Goal: Information Seeking & Learning: Learn about a topic

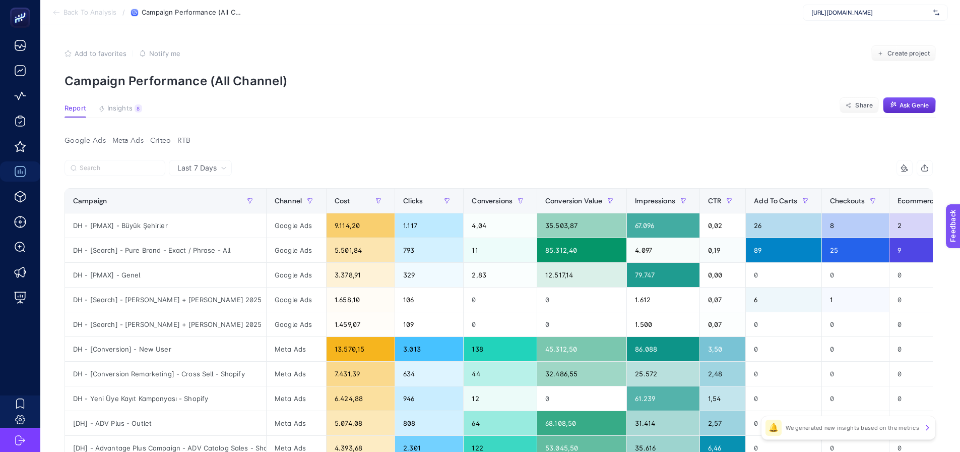
click at [858, 18] on div "https://www.misirli1951.com" at bounding box center [875, 13] width 145 height 16
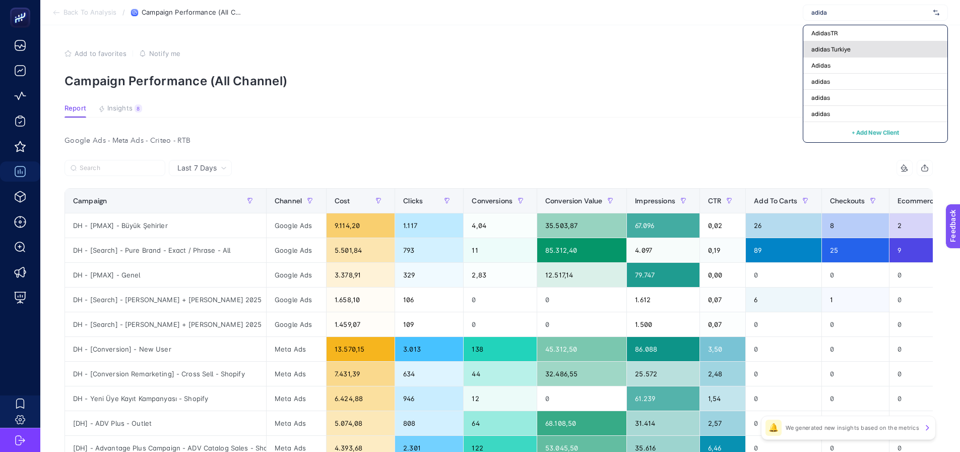
type input "adida"
click at [827, 49] on span "adidas Turkiye" at bounding box center [830, 49] width 39 height 8
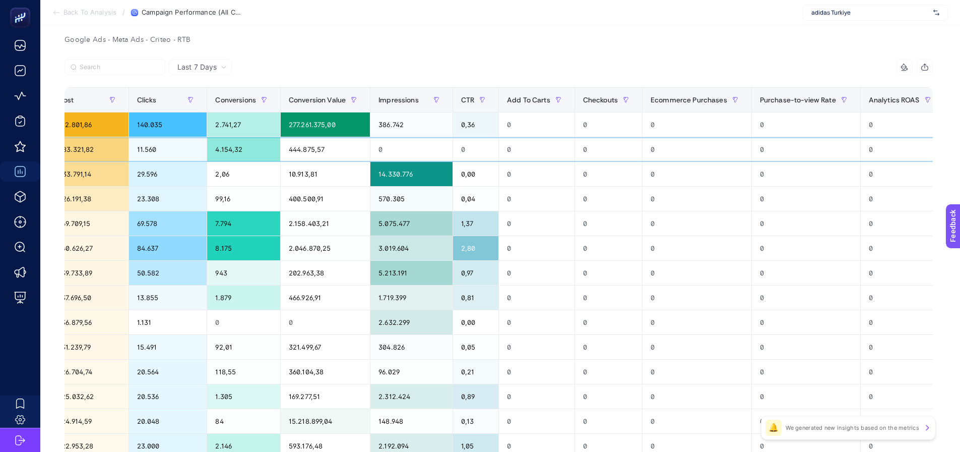
scroll to position [0, 486]
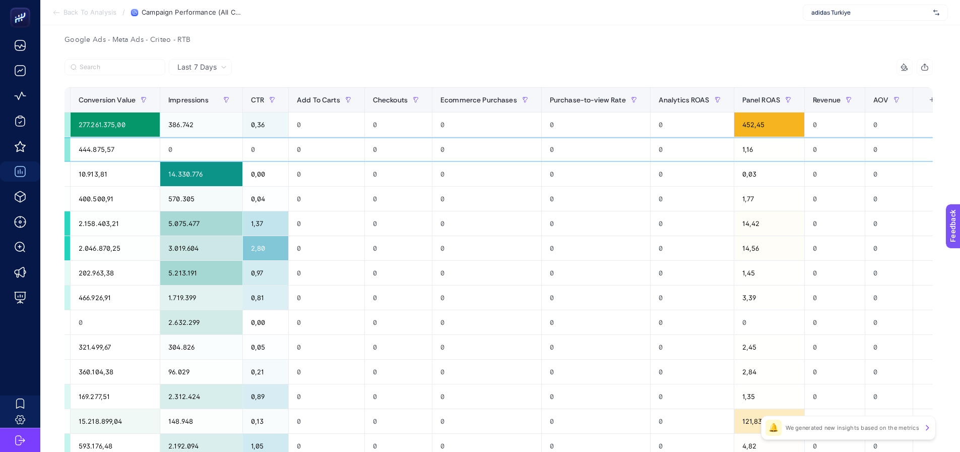
drag, startPoint x: 738, startPoint y: 146, endPoint x: 783, endPoint y: 146, distance: 44.9
click at [742, 101] on span "Panel ROAS" at bounding box center [761, 100] width 38 height 8
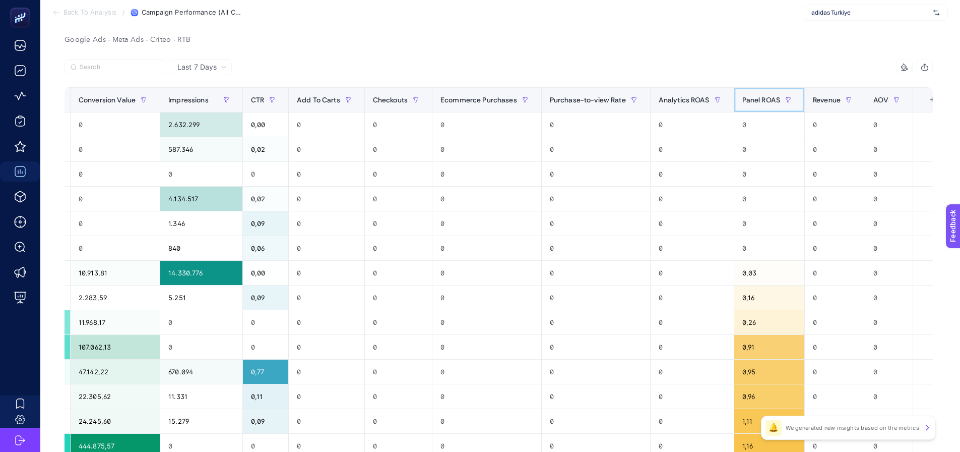
click at [742, 101] on span "Panel ROAS" at bounding box center [761, 100] width 38 height 8
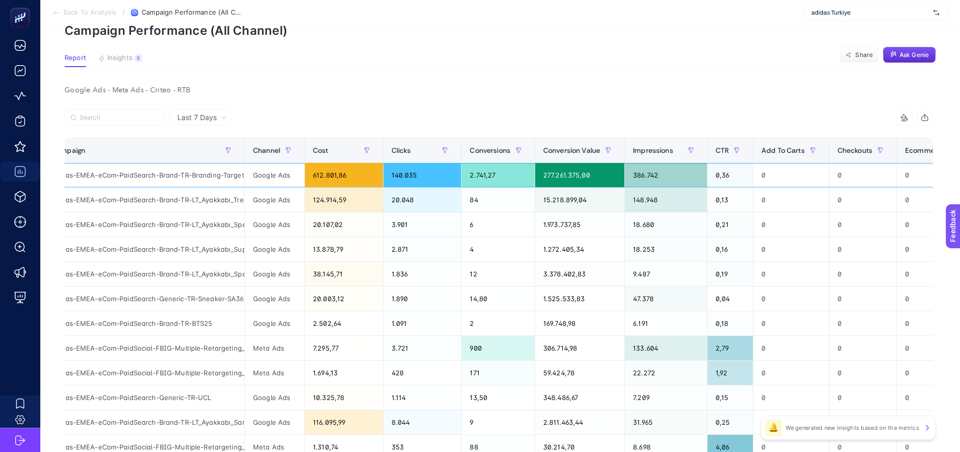
scroll to position [0, 0]
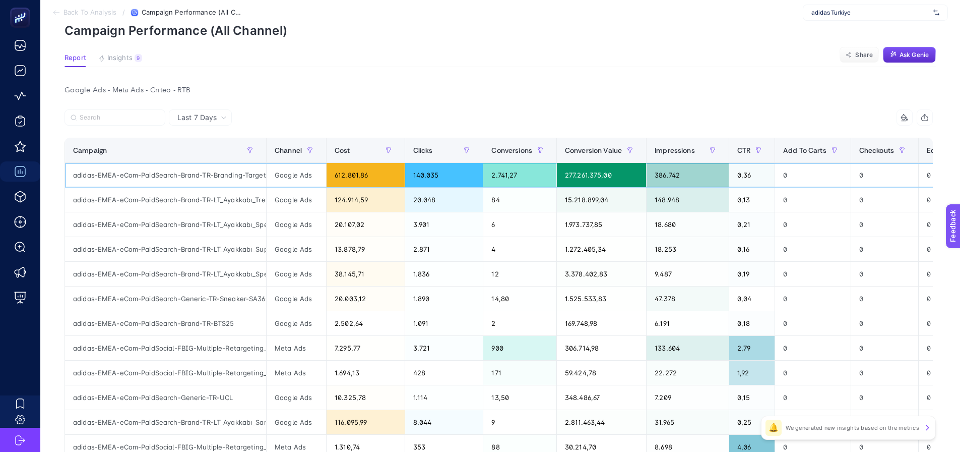
drag, startPoint x: 761, startPoint y: 162, endPoint x: 698, endPoint y: 171, distance: 64.2
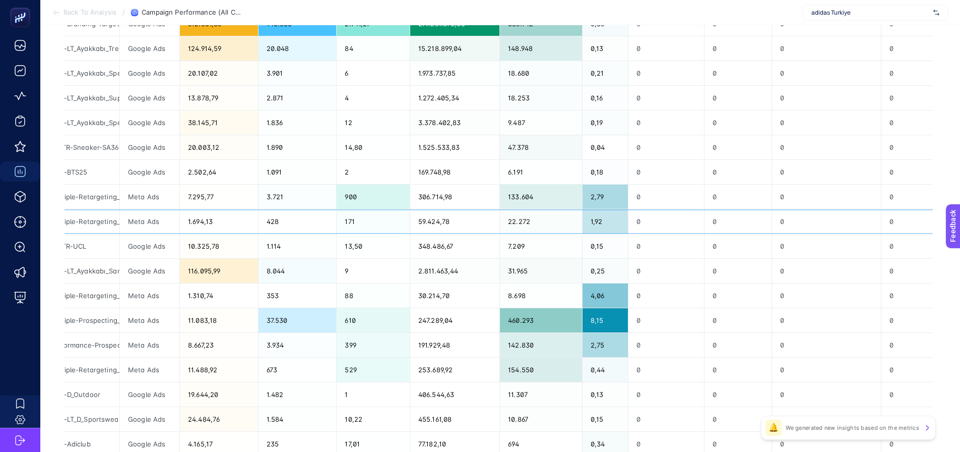
scroll to position [0, 486]
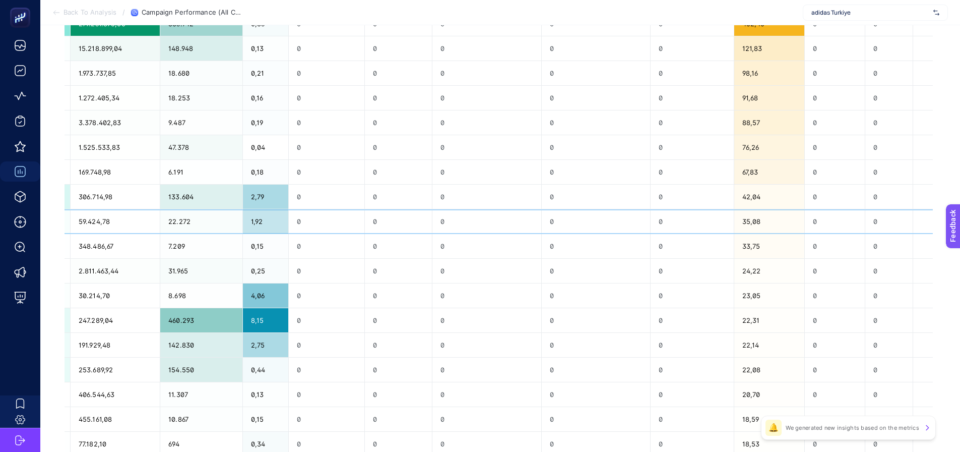
drag, startPoint x: 367, startPoint y: 230, endPoint x: 528, endPoint y: 211, distance: 162.0
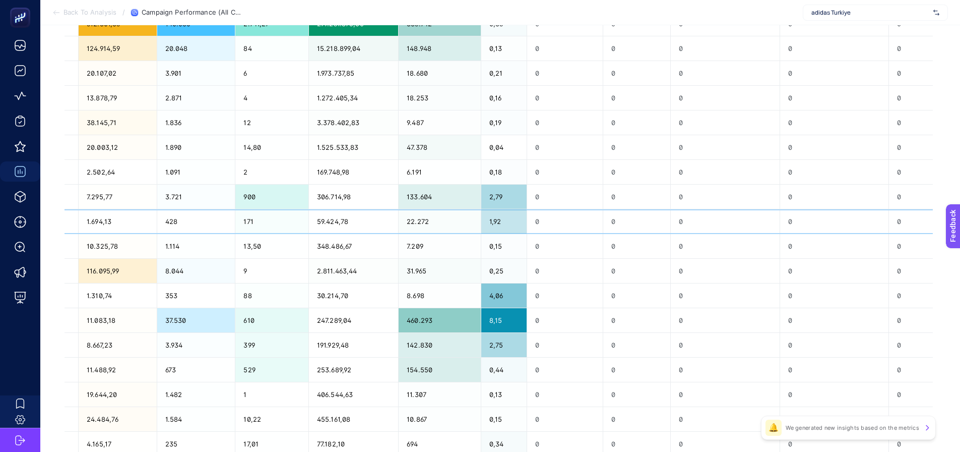
scroll to position [0, 0]
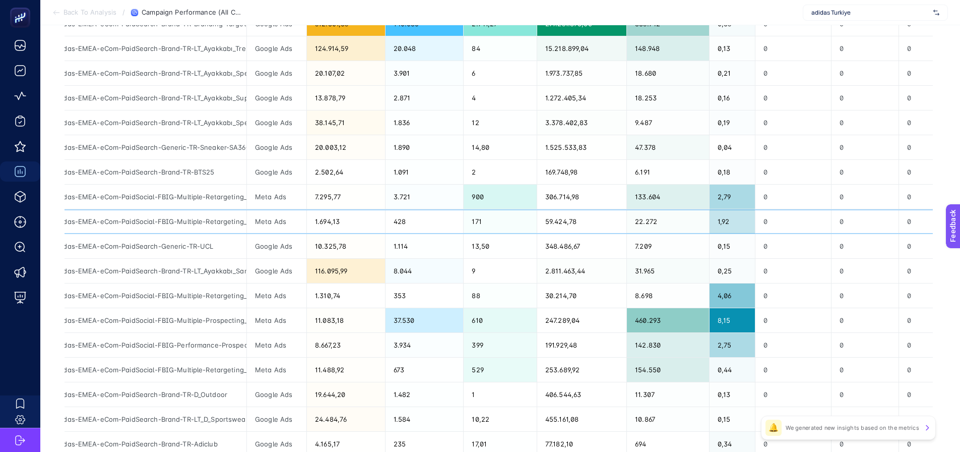
drag, startPoint x: 500, startPoint y: 227, endPoint x: 404, endPoint y: 237, distance: 97.2
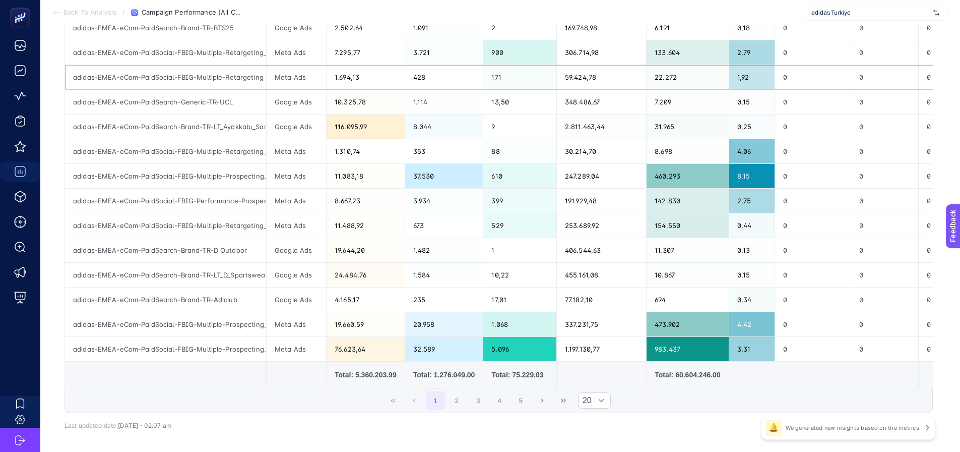
scroll to position [353, 0]
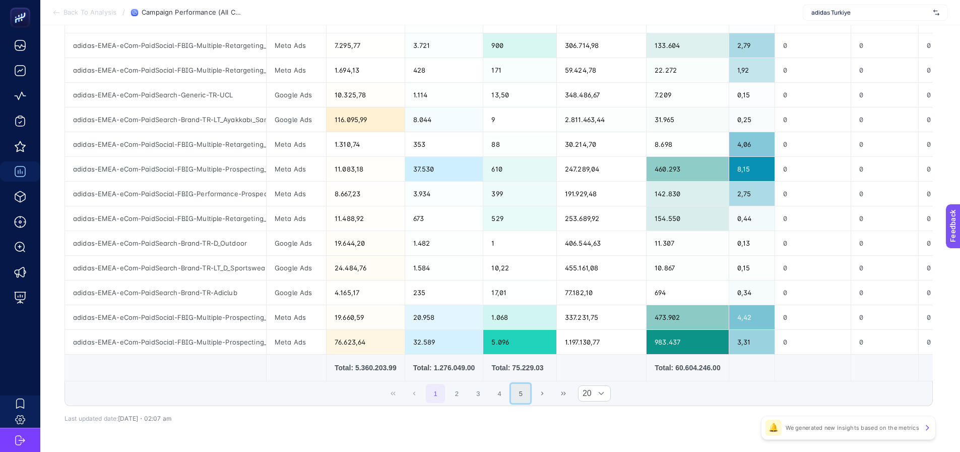
click at [529, 399] on button "5" at bounding box center [520, 393] width 19 height 19
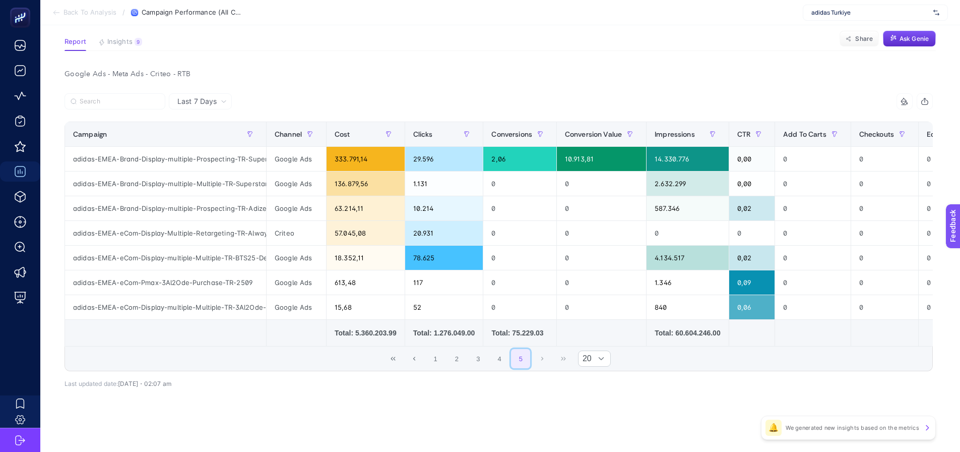
scroll to position [71, 0]
click at [503, 352] on button "4" at bounding box center [499, 358] width 19 height 19
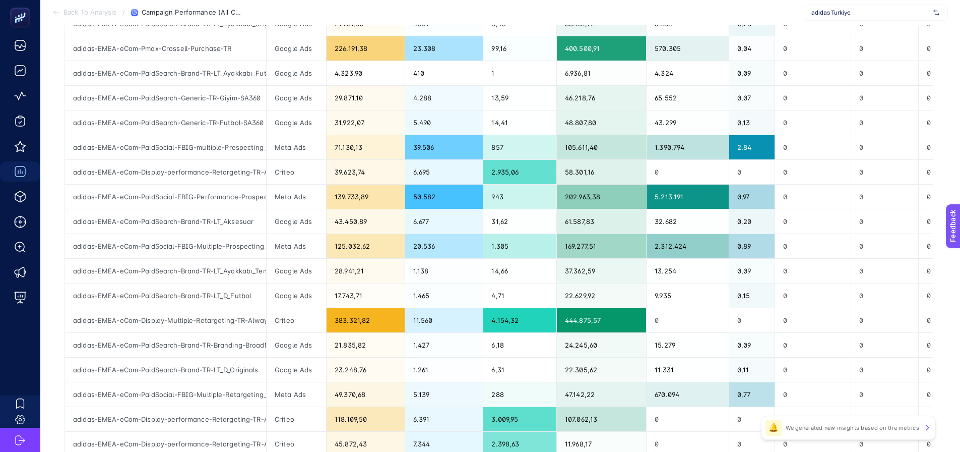
scroll to position [323, 0]
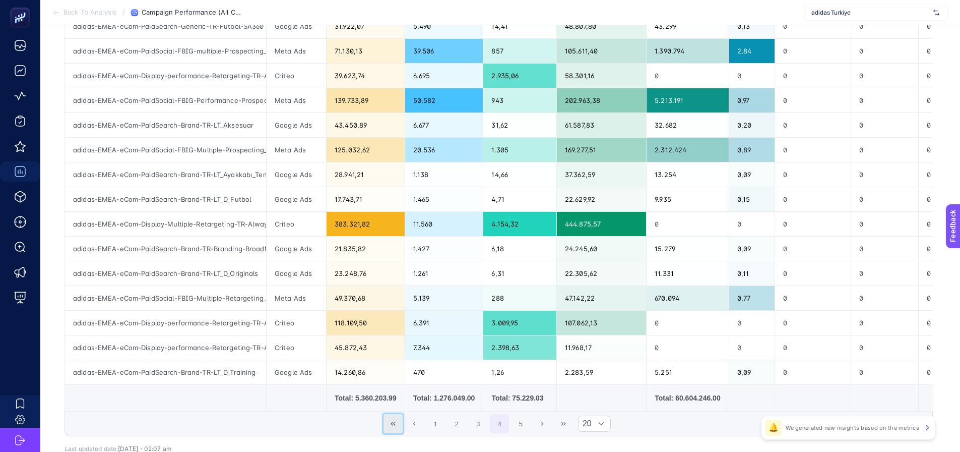
click at [400, 429] on button "First Page" at bounding box center [393, 423] width 19 height 19
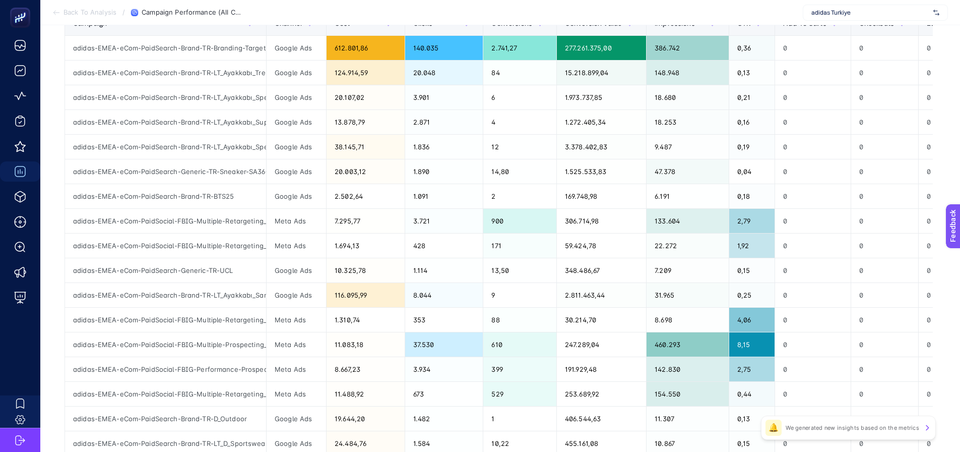
scroll to position [171, 0]
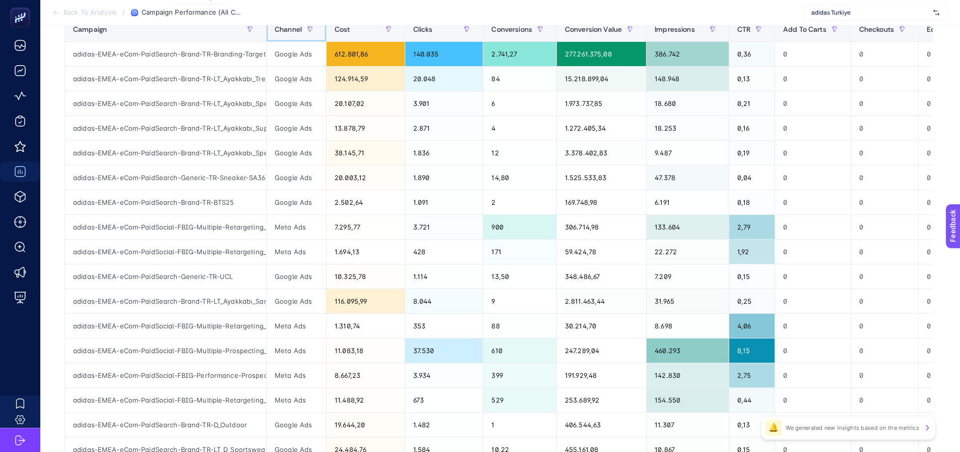
click at [288, 37] on div "Channel" at bounding box center [296, 29] width 43 height 16
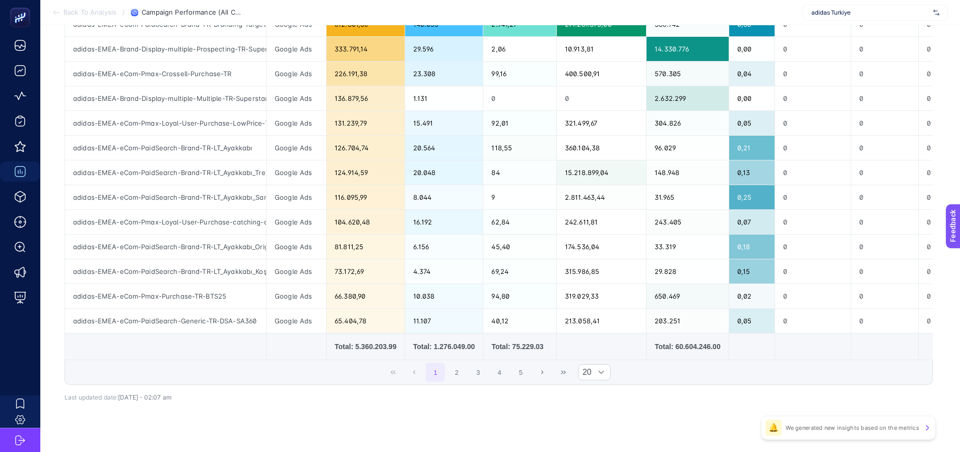
scroll to position [392, 0]
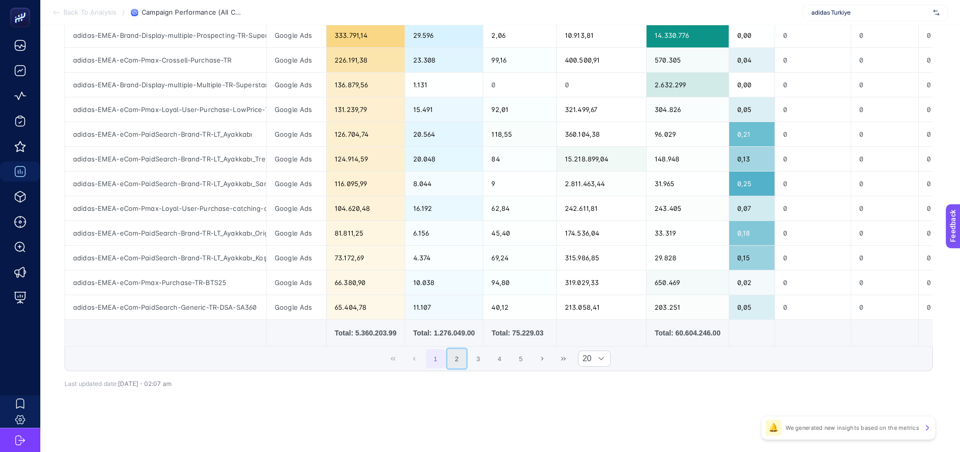
click at [467, 358] on button "2" at bounding box center [457, 358] width 19 height 19
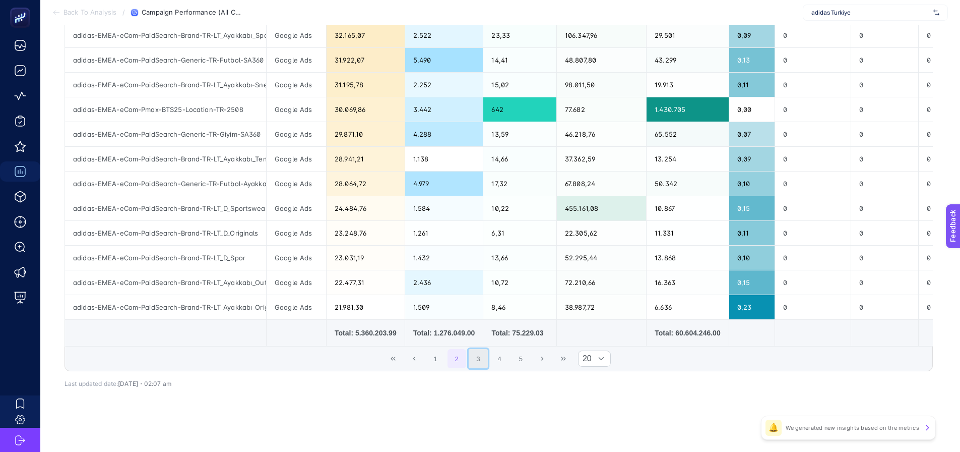
click at [479, 358] on button "3" at bounding box center [478, 358] width 19 height 19
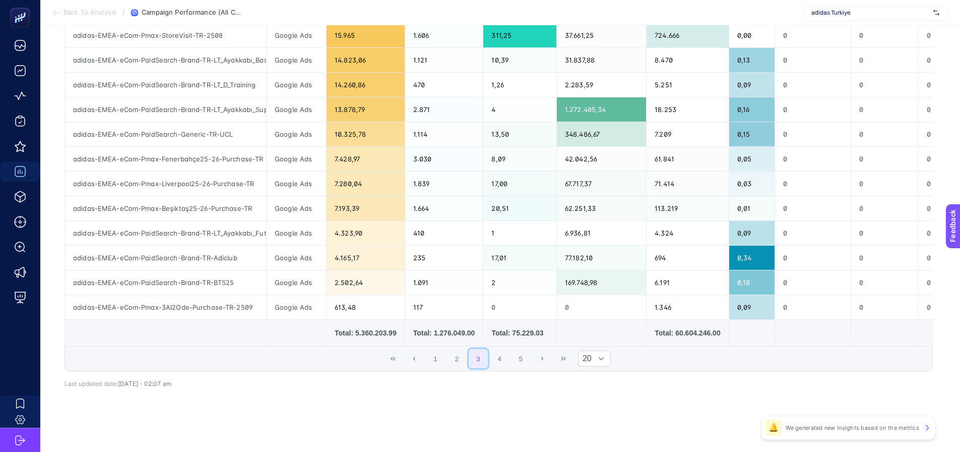
click at [488, 357] on button "3" at bounding box center [478, 358] width 19 height 19
click at [501, 353] on button "4" at bounding box center [499, 358] width 19 height 19
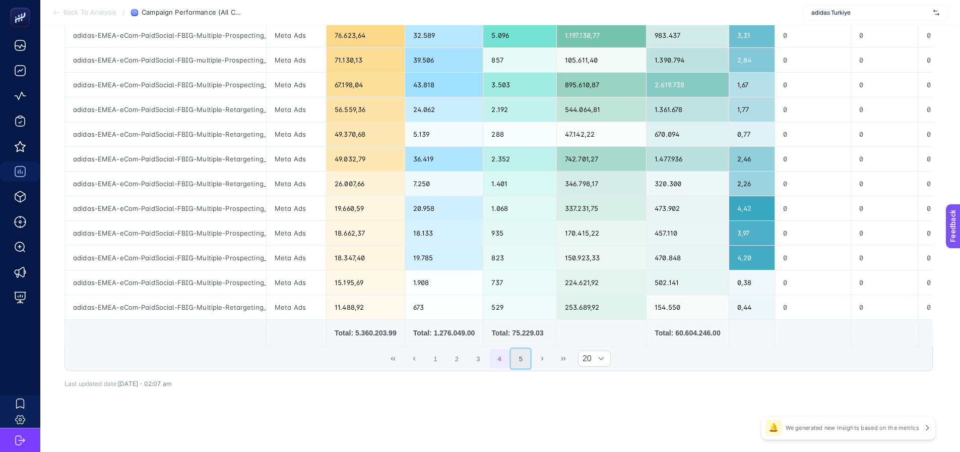
click at [524, 362] on button "5" at bounding box center [520, 358] width 19 height 19
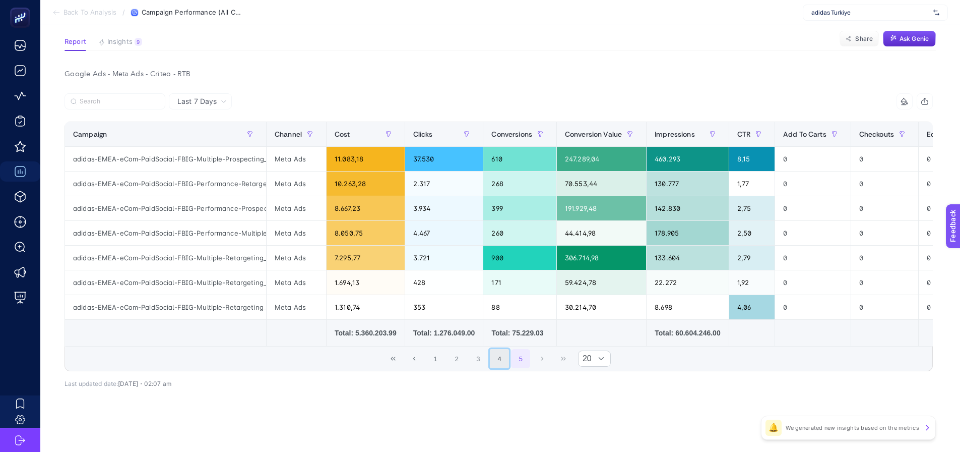
click at [507, 364] on button "4" at bounding box center [499, 358] width 19 height 19
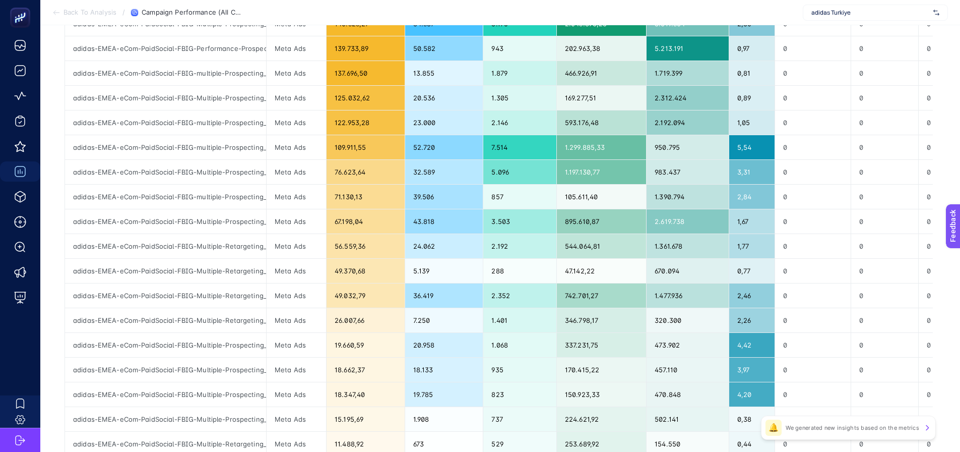
scroll to position [392, 0]
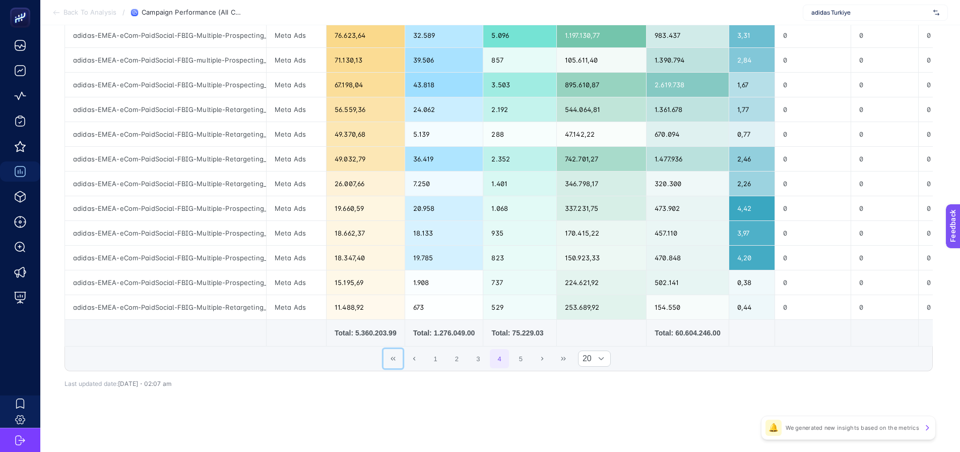
click at [388, 360] on button "First Page" at bounding box center [393, 358] width 19 height 19
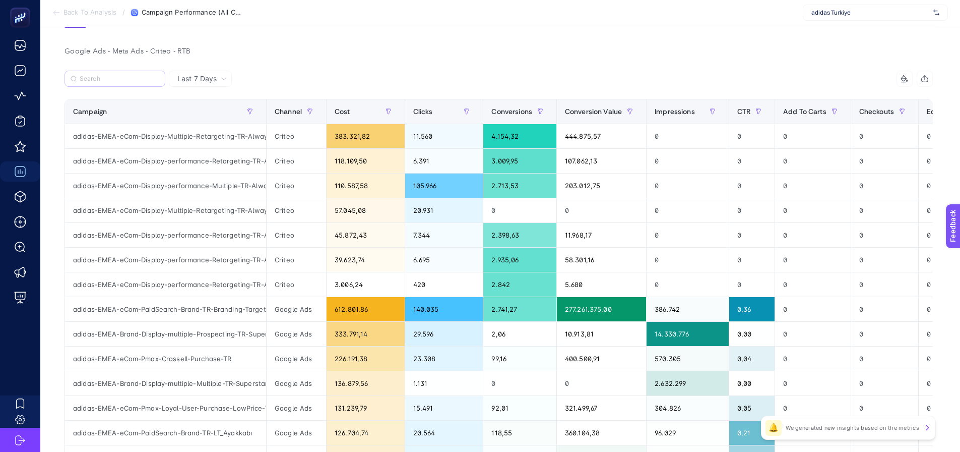
scroll to position [39, 0]
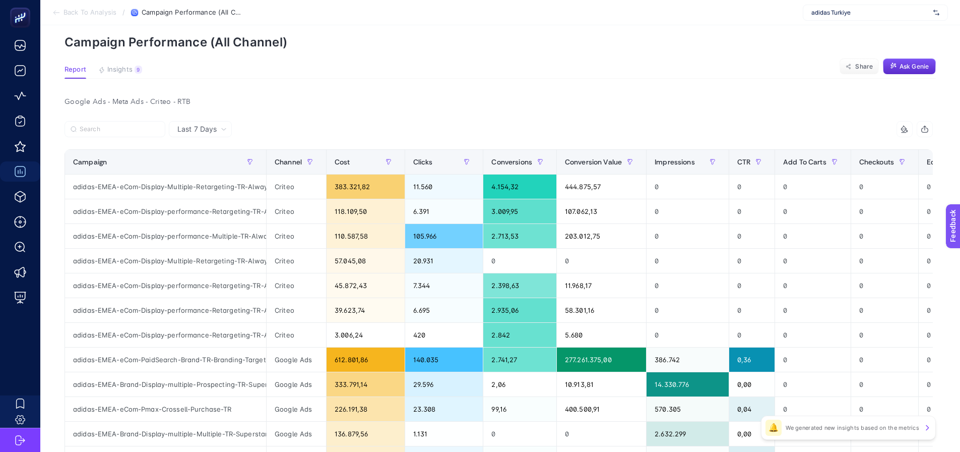
click at [928, 125] on icon "button" at bounding box center [925, 129] width 8 height 8
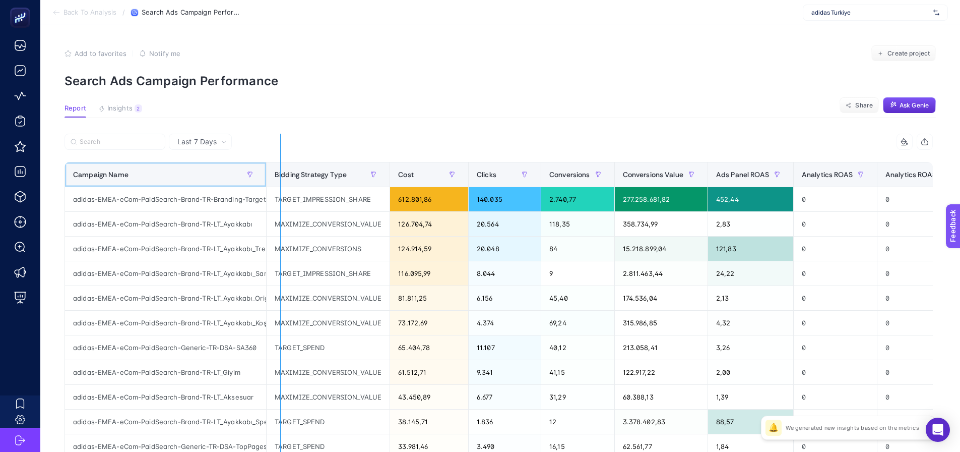
drag, startPoint x: 265, startPoint y: 177, endPoint x: 283, endPoint y: 175, distance: 18.3
click at [283, 175] on div "14 items selected Campaign Name Bidding Strategy Type Cost Clicks Conversions C…" at bounding box center [499, 433] width 868 height 599
drag, startPoint x: 265, startPoint y: 175, endPoint x: 287, endPoint y: 173, distance: 22.3
click at [287, 173] on div "14 items selected Campaign Name Bidding Strategy Type Cost Clicks Conversions C…" at bounding box center [499, 433] width 868 height 599
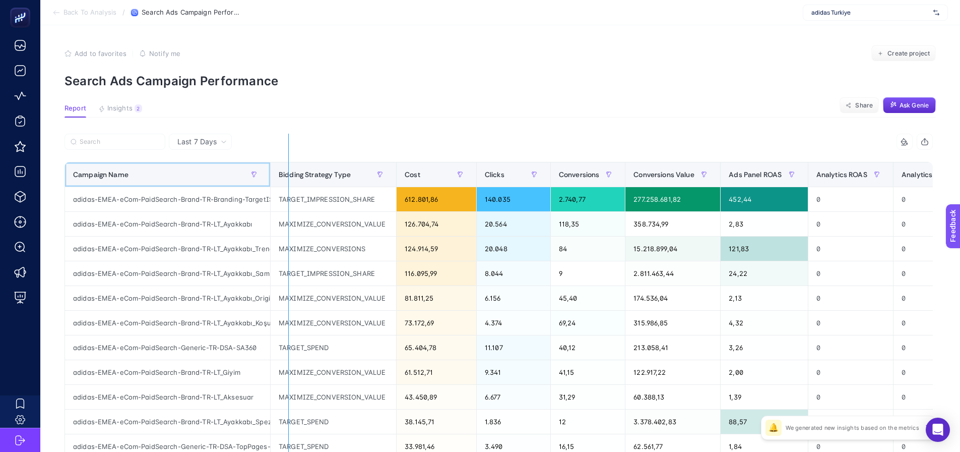
drag, startPoint x: 269, startPoint y: 177, endPoint x: 296, endPoint y: 175, distance: 26.8
click at [296, 175] on div "14 items selected Campaign Name Bidding Strategy Type Cost Clicks Conversions C…" at bounding box center [499, 433] width 868 height 599
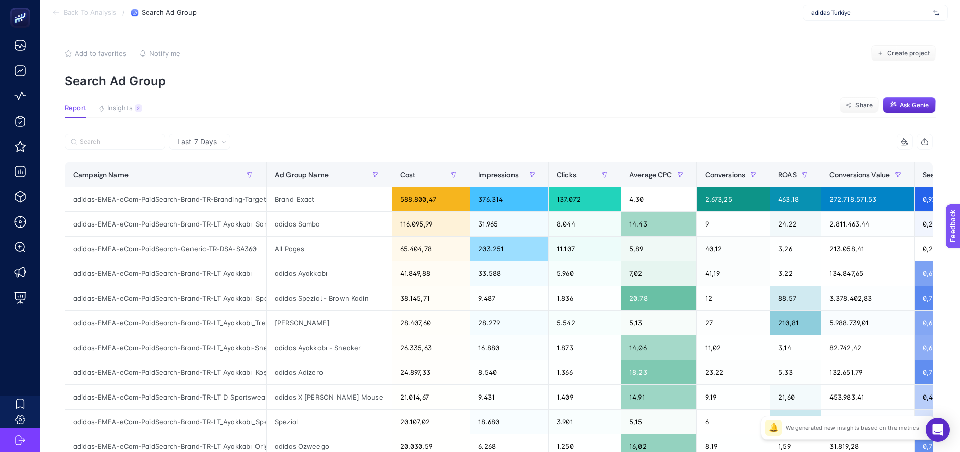
click at [381, 135] on div at bounding box center [282, 145] width 434 height 22
click at [330, 89] on article "Add to favorites false Notify me Create project Search Ad Group Report Insights…" at bounding box center [500, 419] width 920 height 788
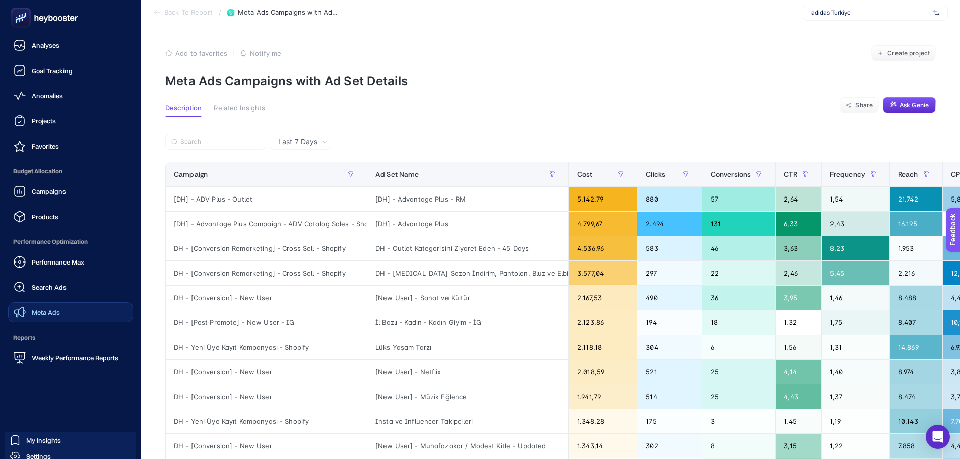
click at [36, 310] on span "Meta Ads" at bounding box center [46, 312] width 28 height 8
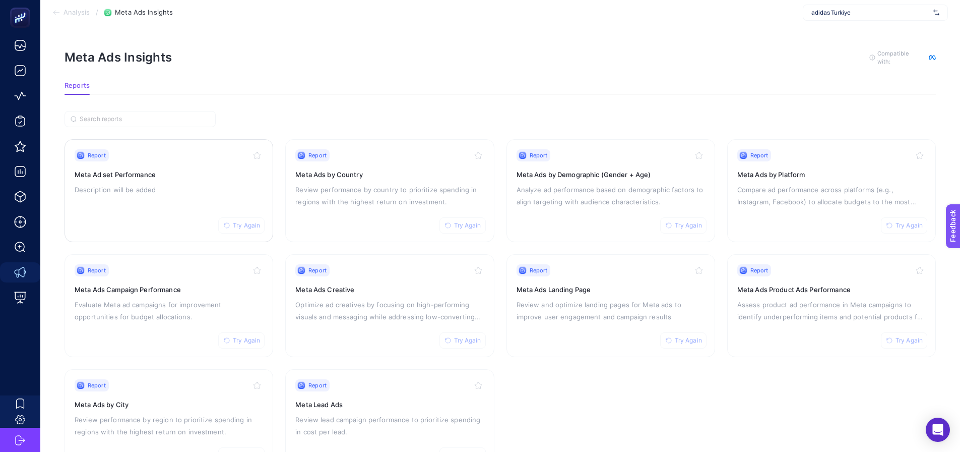
click at [160, 191] on p "Description will be added" at bounding box center [169, 189] width 188 height 12
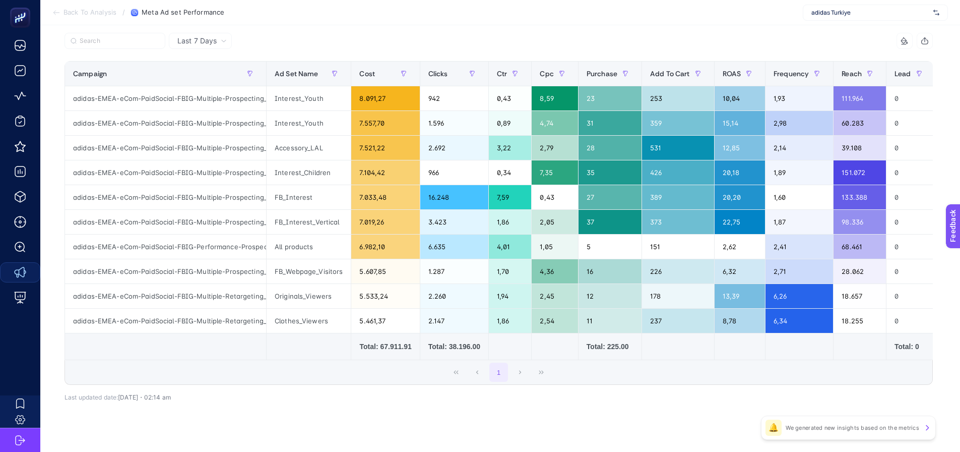
scroll to position [50, 0]
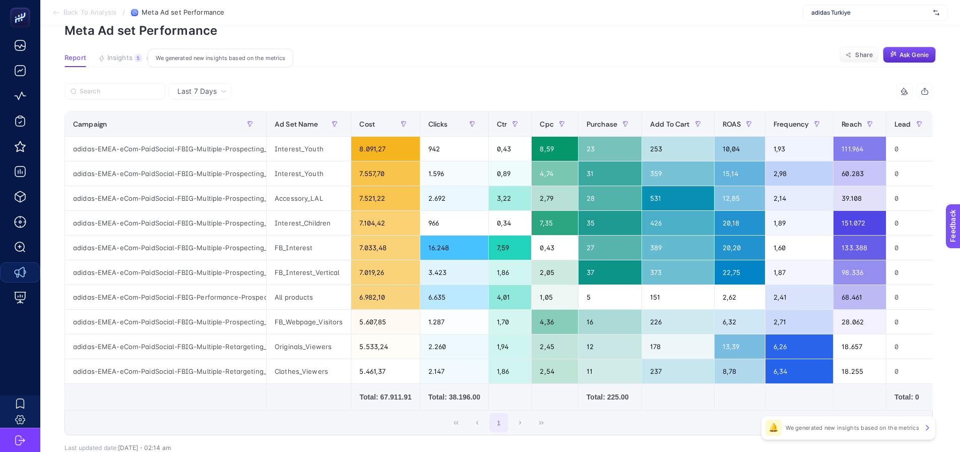
click at [118, 54] on span "Insights" at bounding box center [119, 58] width 25 height 8
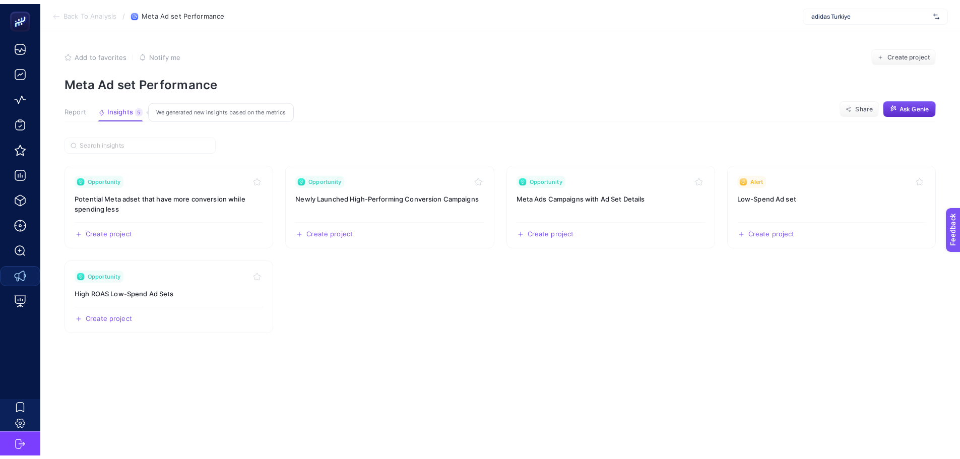
scroll to position [0, 0]
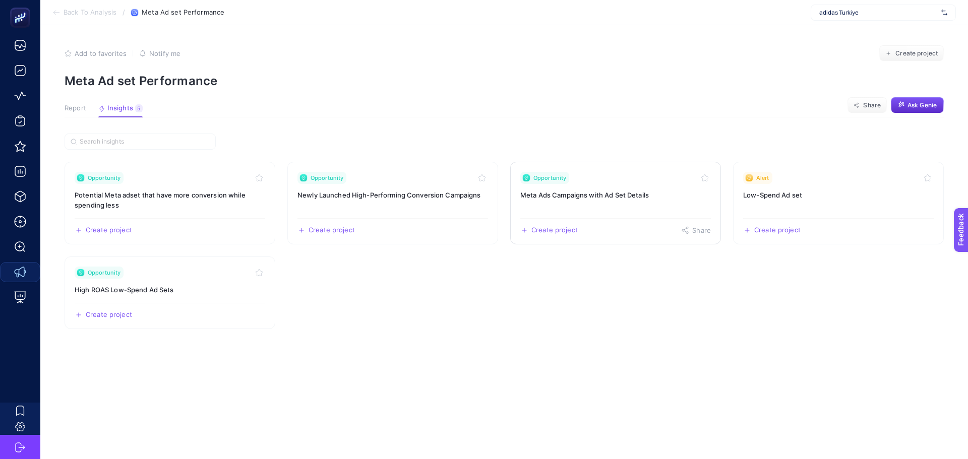
click at [557, 211] on link "Opportunity Meta Ads Campaigns with Ad Set Details Create project Share" at bounding box center [615, 203] width 211 height 83
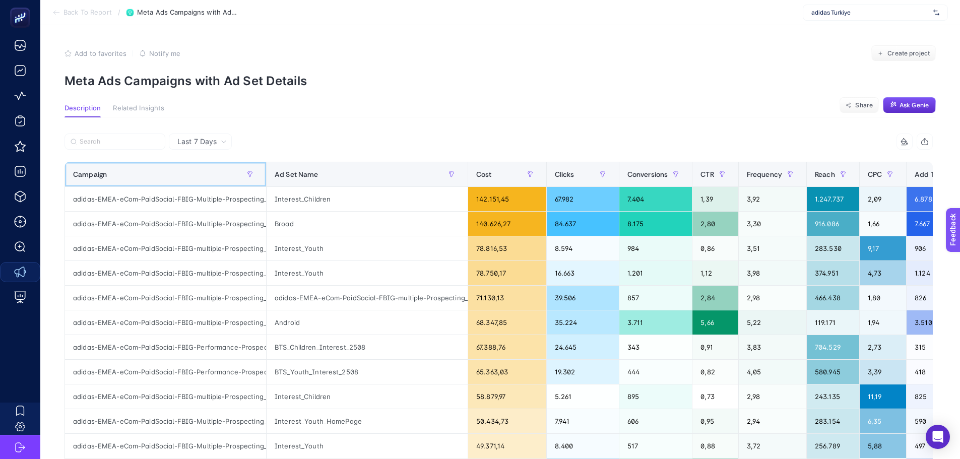
click at [193, 178] on div "Campaign" at bounding box center [165, 174] width 185 height 16
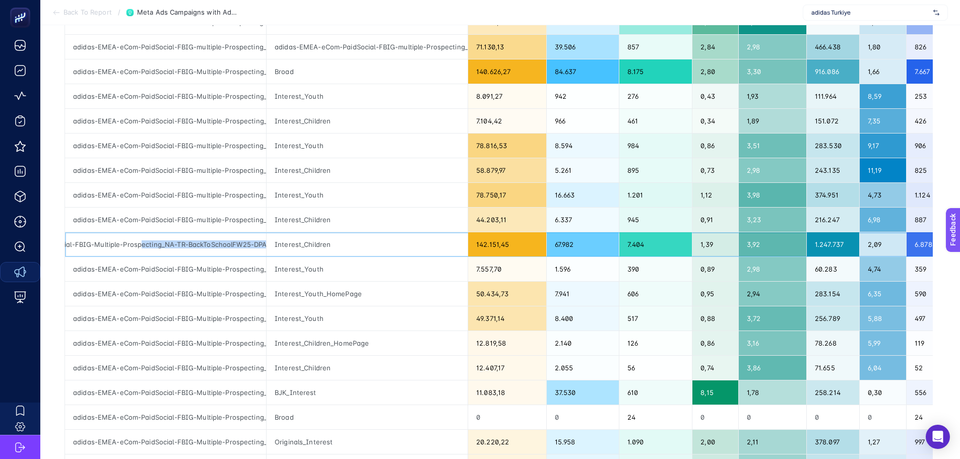
scroll to position [0, 130]
drag, startPoint x: 242, startPoint y: 243, endPoint x: 276, endPoint y: 248, distance: 33.6
click at [276, 248] on tr "adidas-EMEA-eCom-PaidSocial-FBIG-Multiple-Prospecting_NA-TR-BackToSchoolFW25-DP…" at bounding box center [723, 244] width 1317 height 25
drag, startPoint x: 242, startPoint y: 220, endPoint x: 282, endPoint y: 225, distance: 40.1
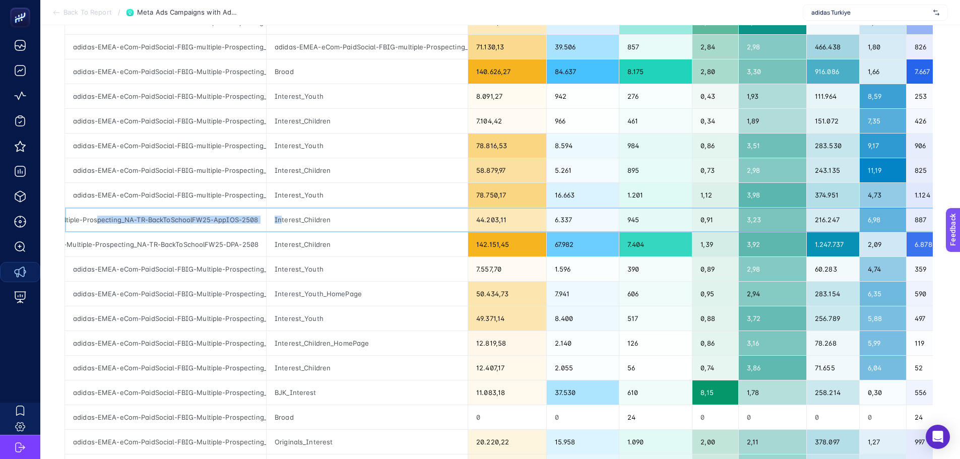
click at [282, 225] on tr "adidas-EMEA-eCom-PaidSocial-FBIG-multiple-Prospecting_NA-TR-BackToSchoolFW25-Ap…" at bounding box center [723, 220] width 1317 height 25
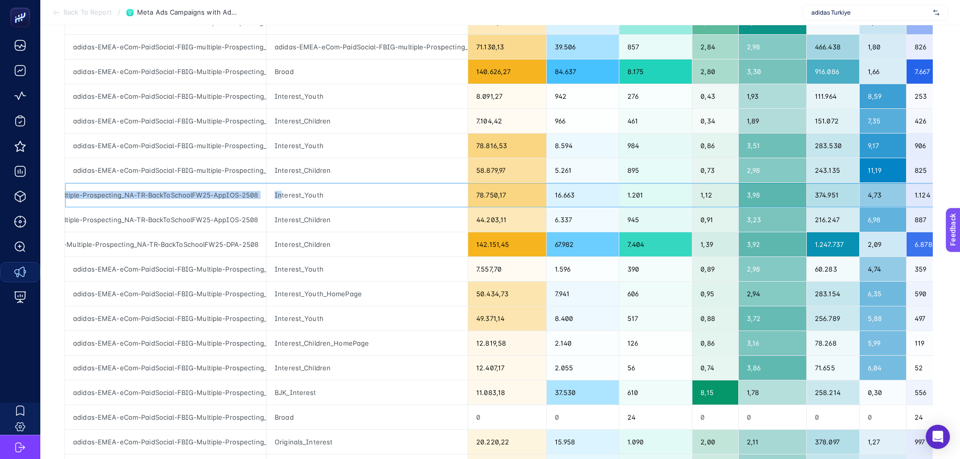
drag, startPoint x: 187, startPoint y: 196, endPoint x: 282, endPoint y: 207, distance: 95.3
click at [282, 207] on tr "adidas-EMEA-eCom-PaidSocial-FBIG-multiple-Prospecting_NA-TR-BackToSchoolFW25-Ap…" at bounding box center [723, 195] width 1317 height 25
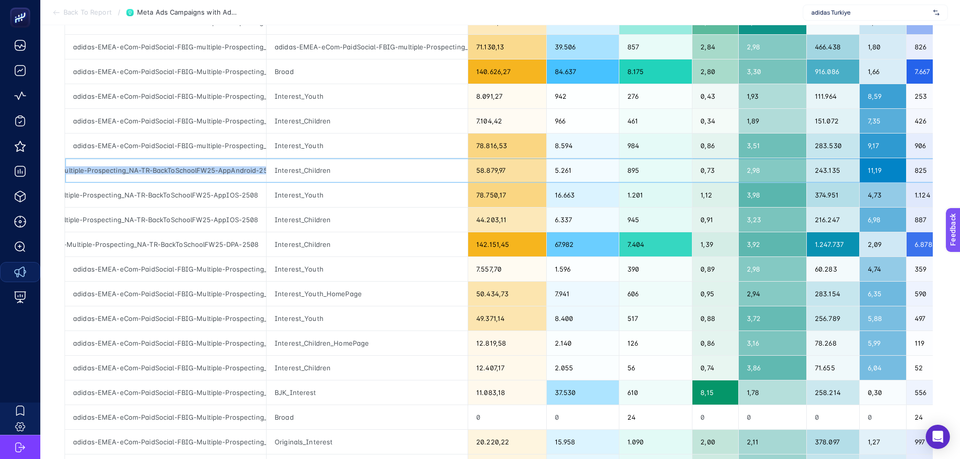
scroll to position [0, 154]
drag, startPoint x: 172, startPoint y: 169, endPoint x: 265, endPoint y: 175, distance: 92.9
click at [265, 175] on div "adidas-EMEA-eCom-PaidSocial-FBIG-multiple-Prospecting_NA-TR-BackToSchoolFW25-Ap…" at bounding box center [165, 170] width 201 height 24
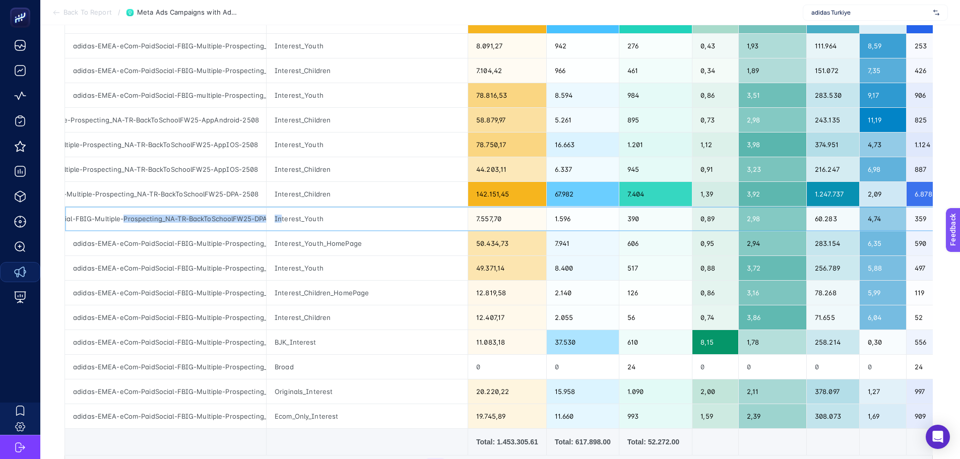
scroll to position [0, 130]
drag, startPoint x: 225, startPoint y: 220, endPoint x: 281, endPoint y: 221, distance: 56.5
click at [281, 221] on tr "adidas-EMEA-eCom-PaidSocial-FBIG-Multiple-Prospecting_NA-TR-BackToSchoolFW25-DP…" at bounding box center [723, 219] width 1317 height 25
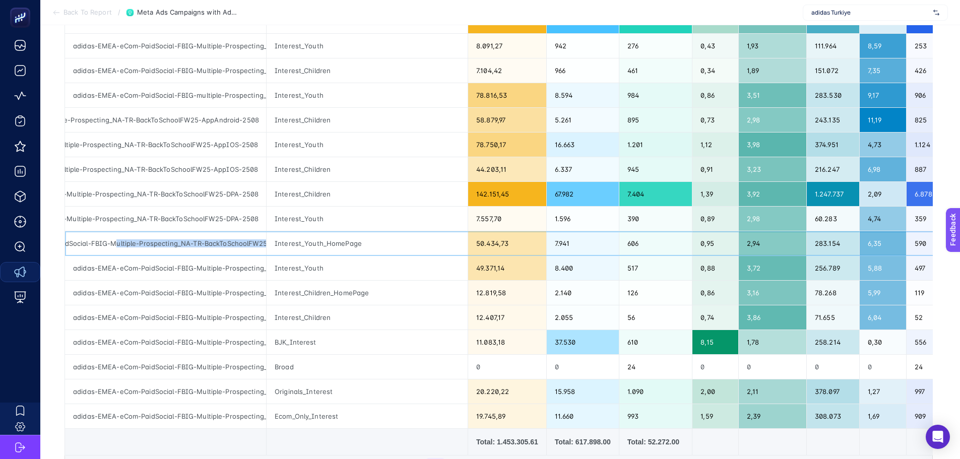
scroll to position [0, 138]
drag, startPoint x: 202, startPoint y: 245, endPoint x: 265, endPoint y: 242, distance: 62.6
click at [265, 242] on div "adidas-EMEA-eCom-PaidSocial-FBIG-Multiple-Prospecting_NA-TR-BackToSchoolFW25-Tr…" at bounding box center [165, 243] width 201 height 24
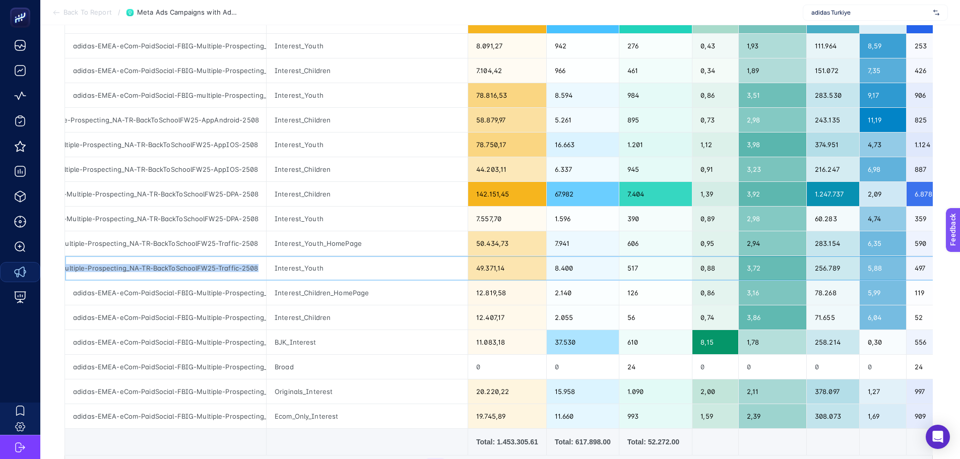
drag, startPoint x: 185, startPoint y: 271, endPoint x: 269, endPoint y: 267, distance: 84.3
click at [269, 267] on tr "adidas-EMEA-eCom-PaidSocial-FBIG-Multiple-Prospecting_NA-TR-BackToSchoolFW25-Tr…" at bounding box center [723, 268] width 1317 height 25
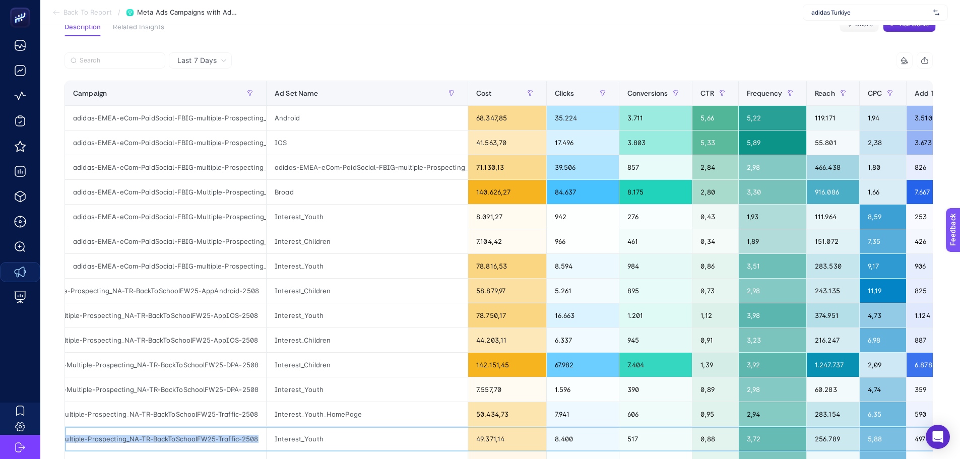
scroll to position [50, 0]
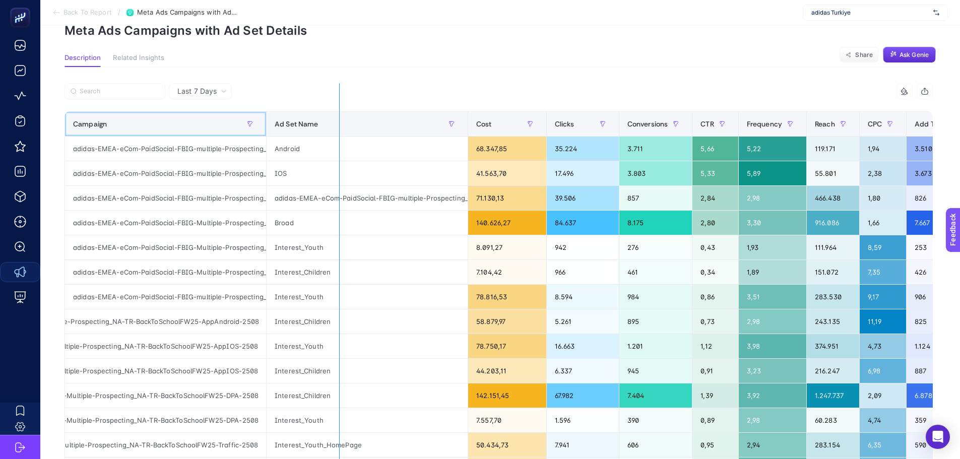
drag, startPoint x: 265, startPoint y: 127, endPoint x: 361, endPoint y: 131, distance: 96.4
click at [361, 131] on div "13 items selected Campaign Ad Set Name Cost Clicks Conversions CTR Frequency Re…" at bounding box center [499, 382] width 868 height 599
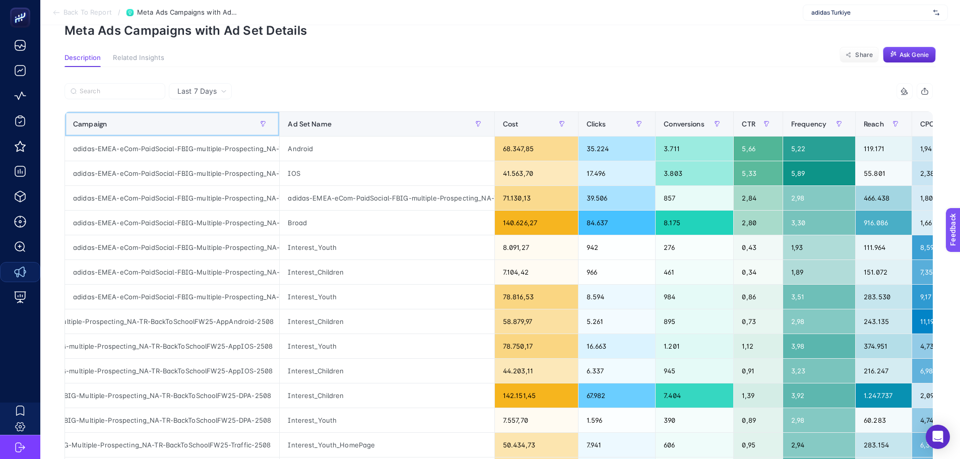
scroll to position [0, 123]
drag, startPoint x: 279, startPoint y: 129, endPoint x: 386, endPoint y: 128, distance: 106.9
click at [386, 128] on div "13 items selected Campaign Ad Set Name Cost Clicks Conversions CTR Frequency Re…" at bounding box center [499, 382] width 868 height 599
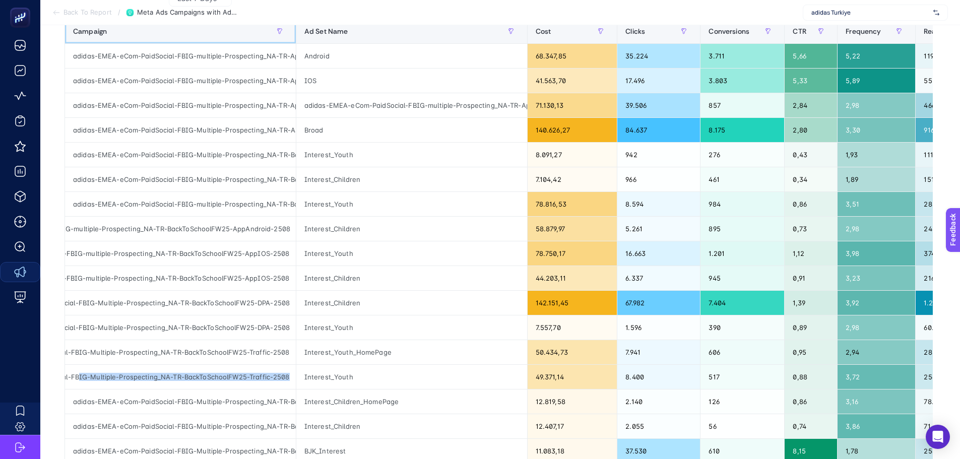
scroll to position [302, 0]
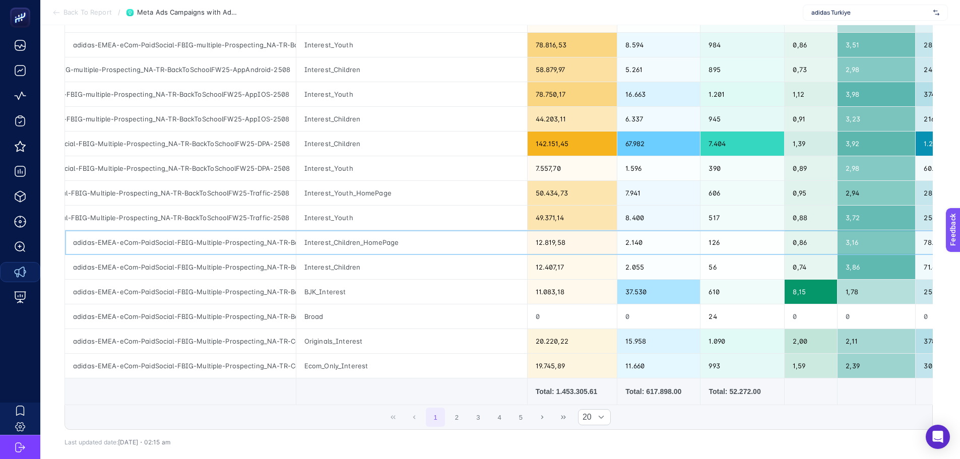
click at [202, 234] on div "adidas-EMEA-eCom-PaidSocial-FBIG-Multiple-Prospecting_NA-TR-BackToSchoolFW25-Tr…" at bounding box center [180, 242] width 231 height 24
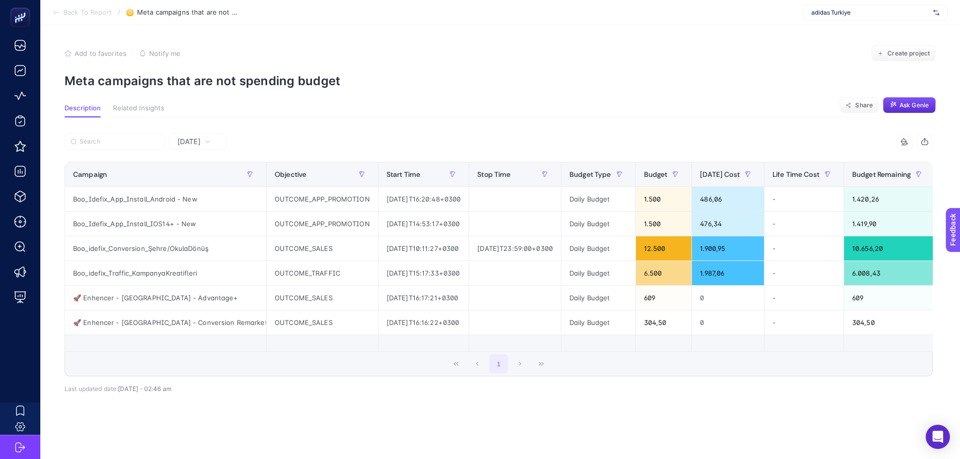
click at [485, 117] on section "Description Related Insights Share Ask Genie" at bounding box center [500, 110] width 871 height 13
click at [455, 123] on div "Yesterday 8 items selected Campaign Objective Start Time Stop Time Budget Type …" at bounding box center [498, 281] width 885 height 328
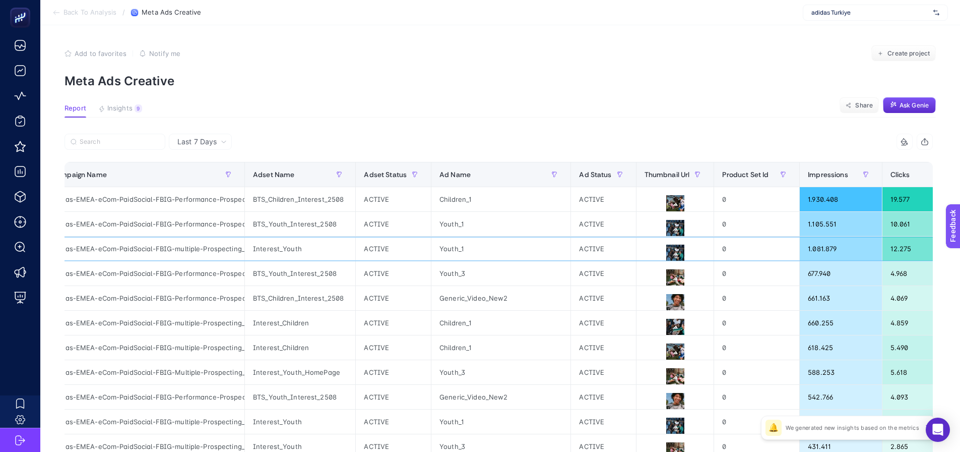
scroll to position [0, 27]
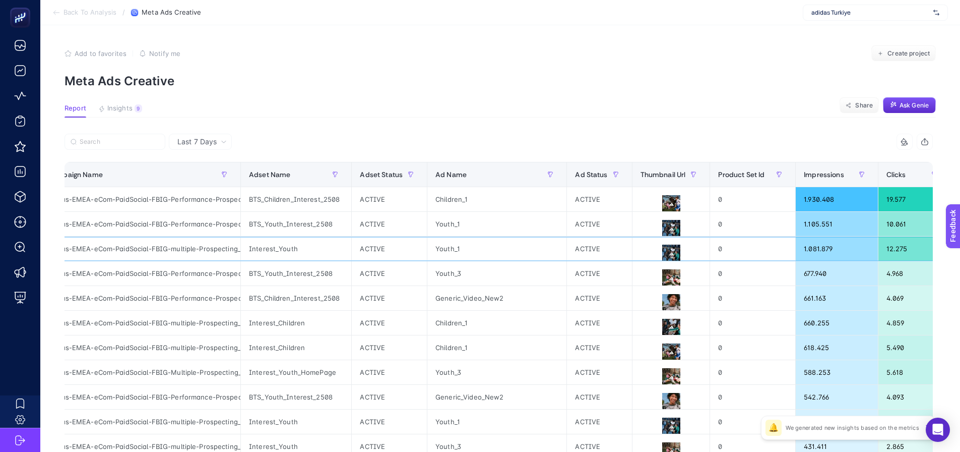
drag, startPoint x: 552, startPoint y: 246, endPoint x: 564, endPoint y: 249, distance: 12.5
click at [184, 180] on div "Campaign Name" at bounding box center [138, 174] width 185 height 16
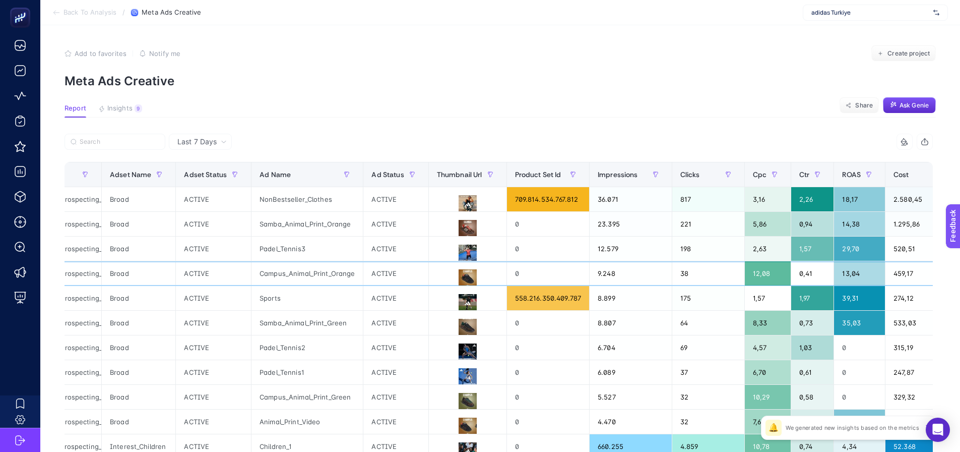
scroll to position [0, 384]
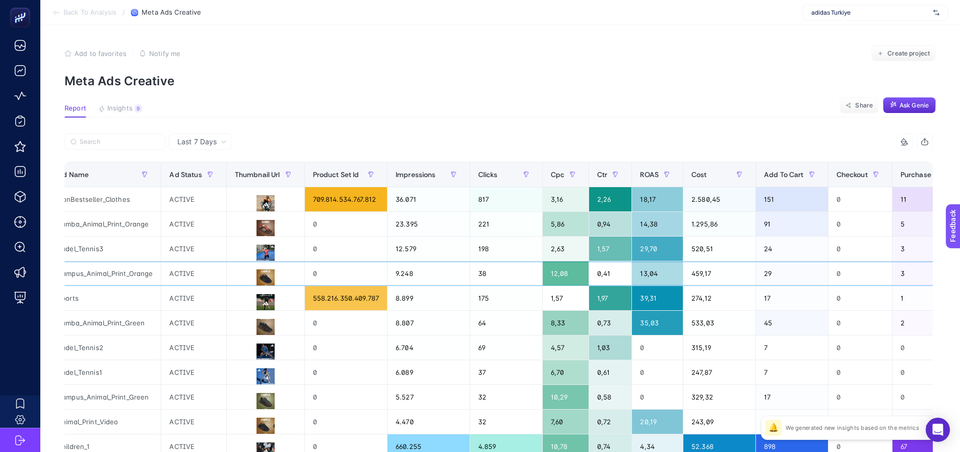
drag, startPoint x: 457, startPoint y: 278, endPoint x: 523, endPoint y: 283, distance: 66.7
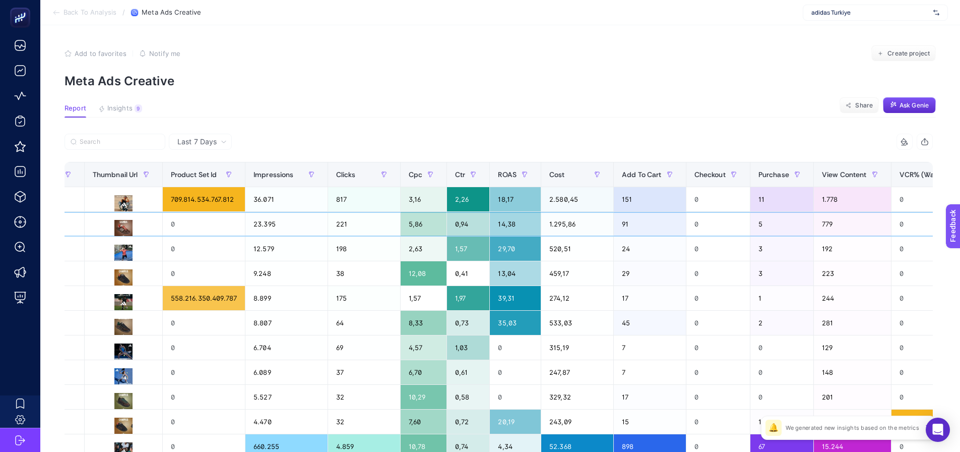
scroll to position [0, 641]
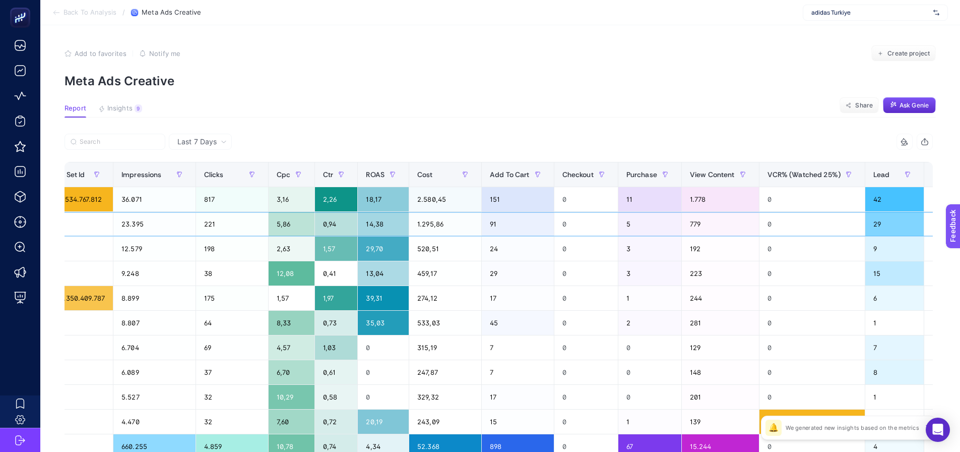
drag, startPoint x: 796, startPoint y: 229, endPoint x: 907, endPoint y: 219, distance: 111.3
click at [933, 172] on div "+" at bounding box center [942, 174] width 19 height 8
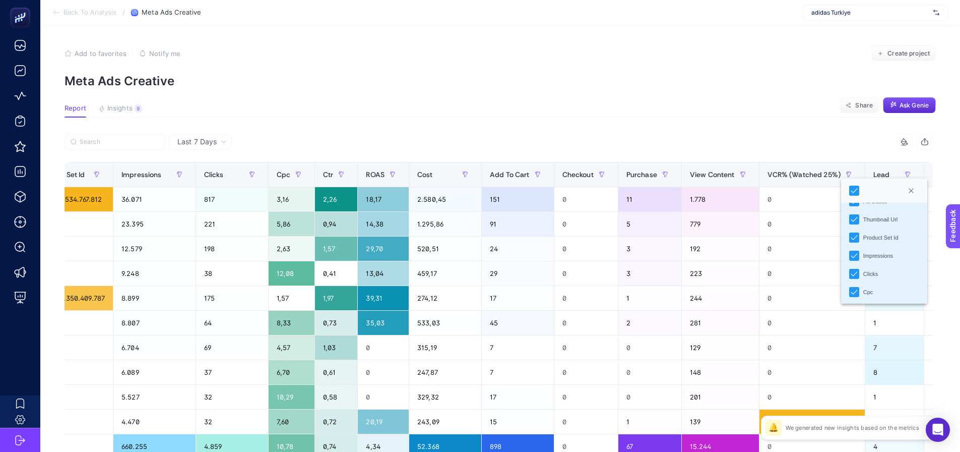
scroll to position [101, 0]
click at [856, 224] on icon "Product Set Id" at bounding box center [854, 223] width 7 height 7
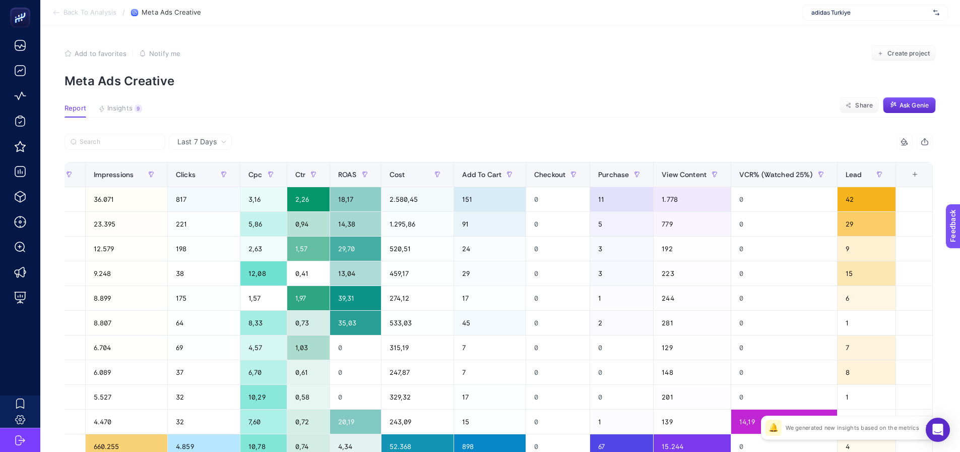
scroll to position [0, 559]
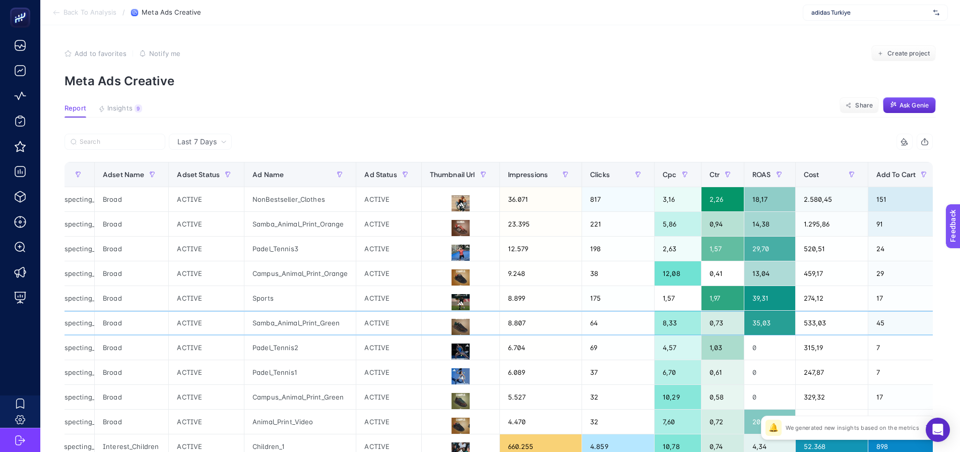
drag, startPoint x: 304, startPoint y: 326, endPoint x: 248, endPoint y: 325, distance: 56.5
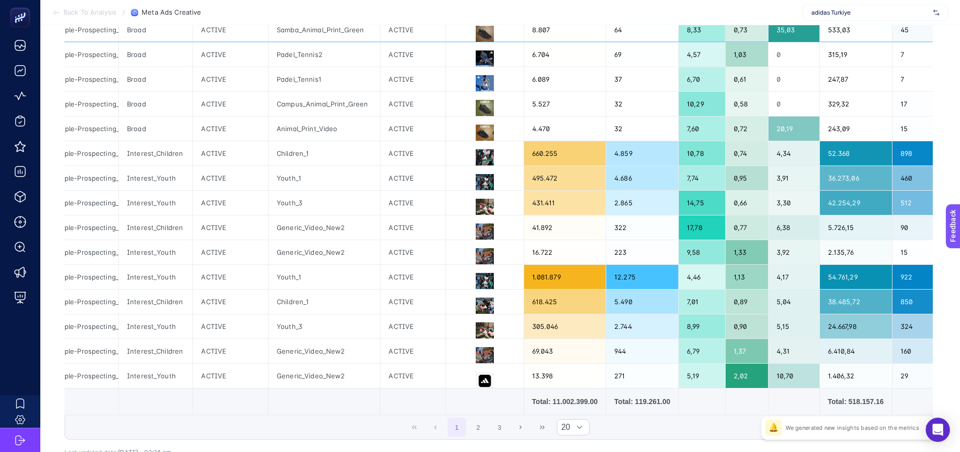
scroll to position [302, 0]
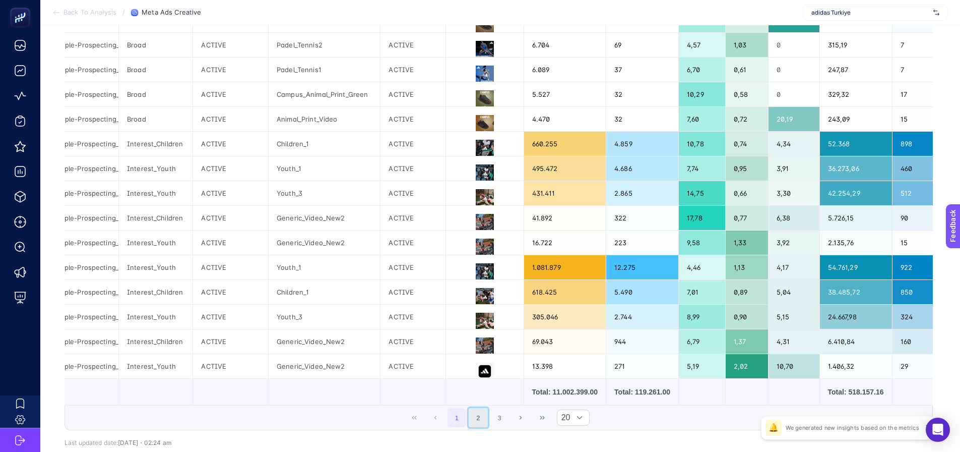
click at [485, 421] on button "2" at bounding box center [478, 417] width 19 height 19
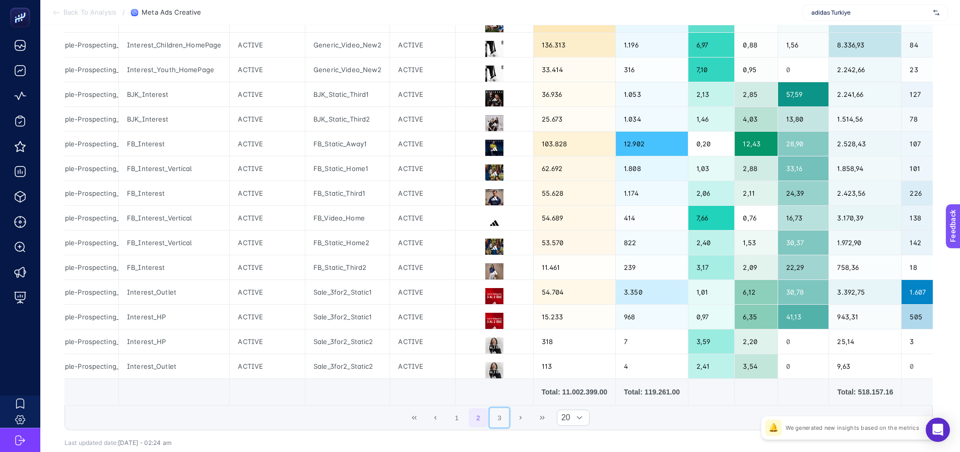
drag, startPoint x: 503, startPoint y: 423, endPoint x: 495, endPoint y: 424, distance: 8.1
click at [502, 423] on button "3" at bounding box center [499, 417] width 19 height 19
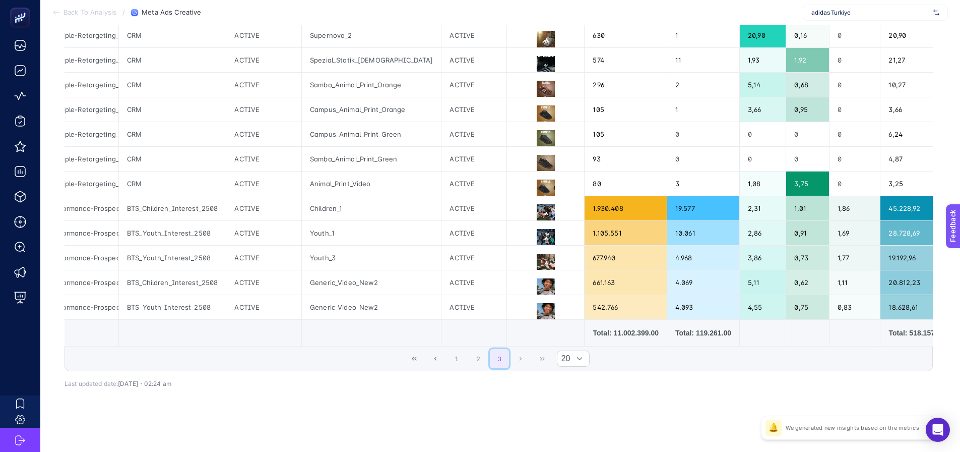
scroll to position [267, 0]
click at [434, 360] on button "Previous Page" at bounding box center [435, 358] width 19 height 19
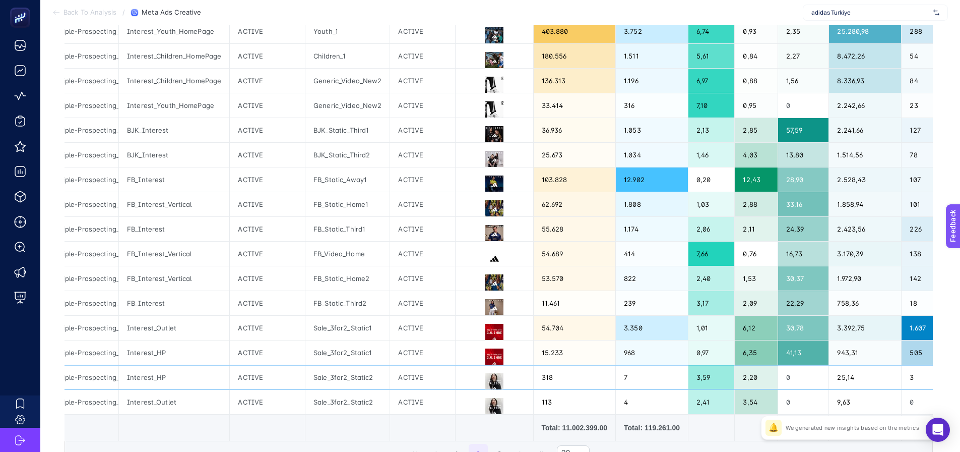
drag, startPoint x: 434, startPoint y: 360, endPoint x: 419, endPoint y: 366, distance: 16.8
click at [412, 365] on div "ACTIVE" at bounding box center [422, 377] width 65 height 24
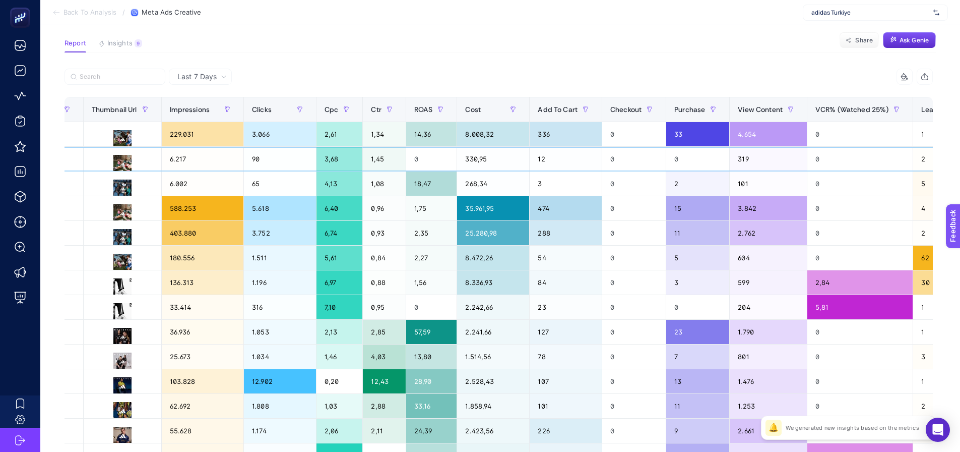
scroll to position [0, 566]
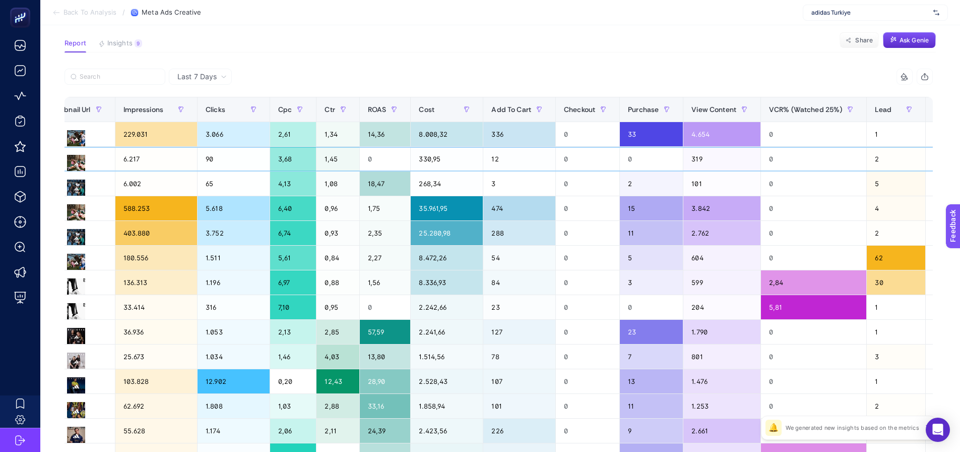
drag, startPoint x: 800, startPoint y: 168, endPoint x: 865, endPoint y: 177, distance: 65.1
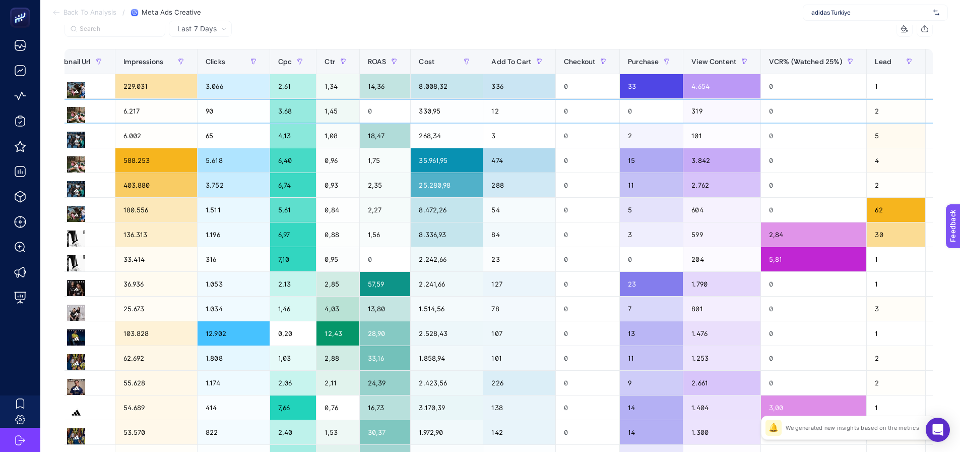
scroll to position [115, 0]
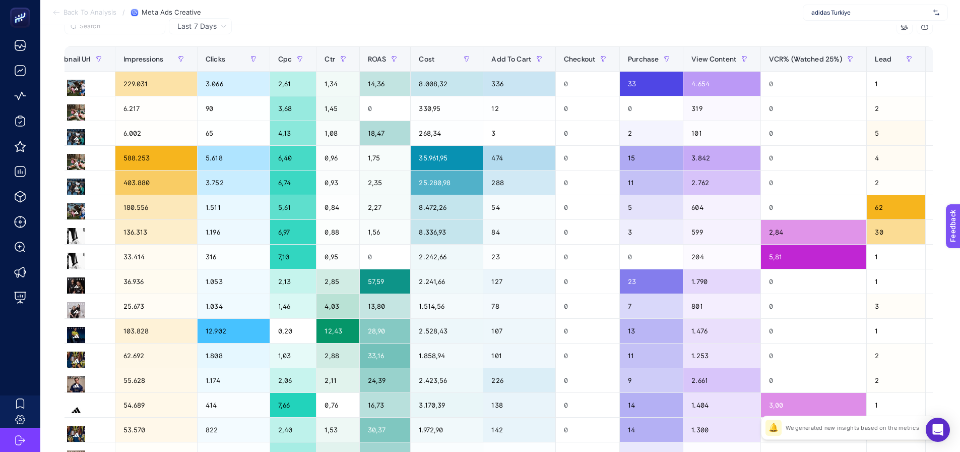
click at [926, 65] on th "18 items selected +" at bounding box center [944, 59] width 37 height 25
click at [935, 61] on div "+" at bounding box center [944, 59] width 19 height 8
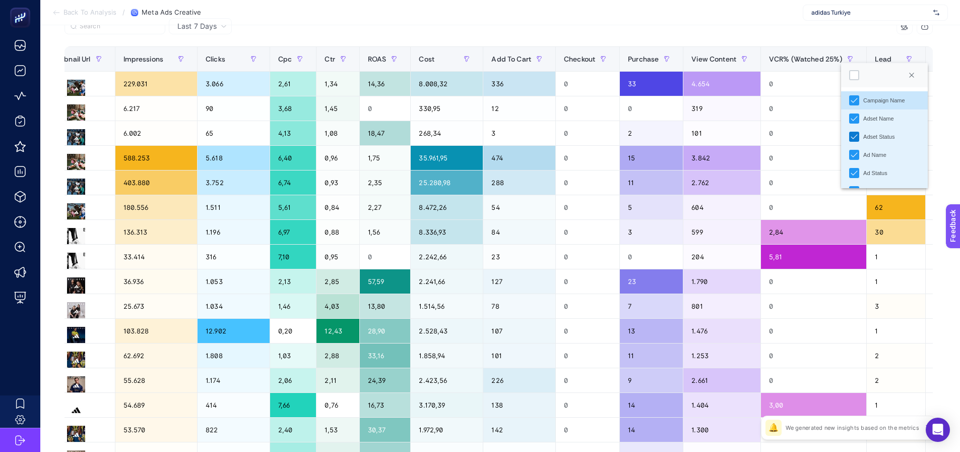
click at [854, 139] on icon "Adset Status" at bounding box center [854, 136] width 7 height 7
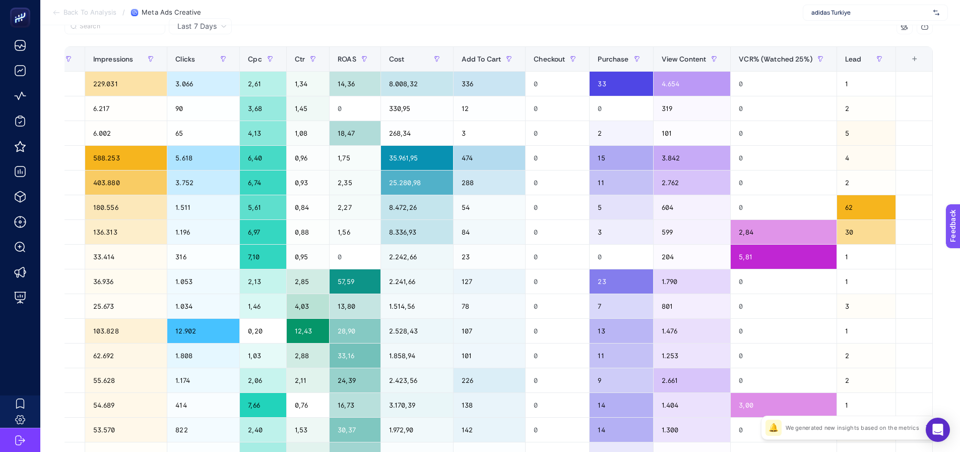
scroll to position [0, 491]
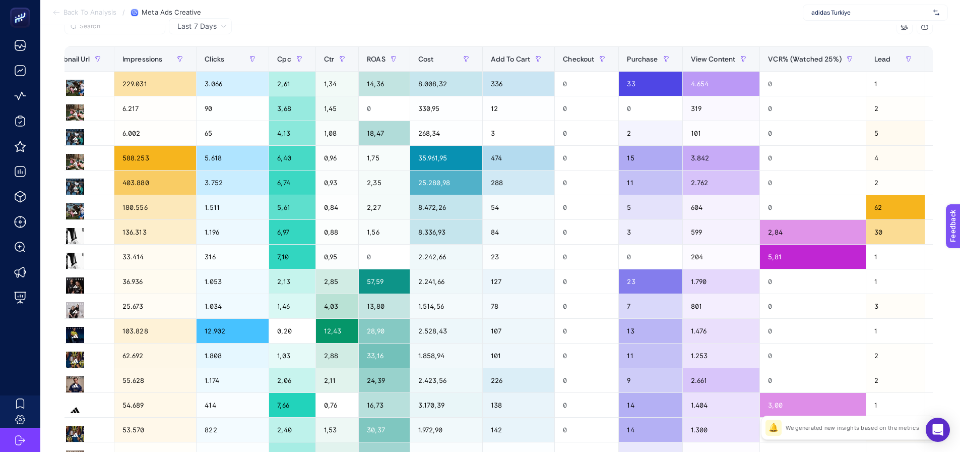
click at [934, 57] on div "+" at bounding box center [943, 59] width 19 height 8
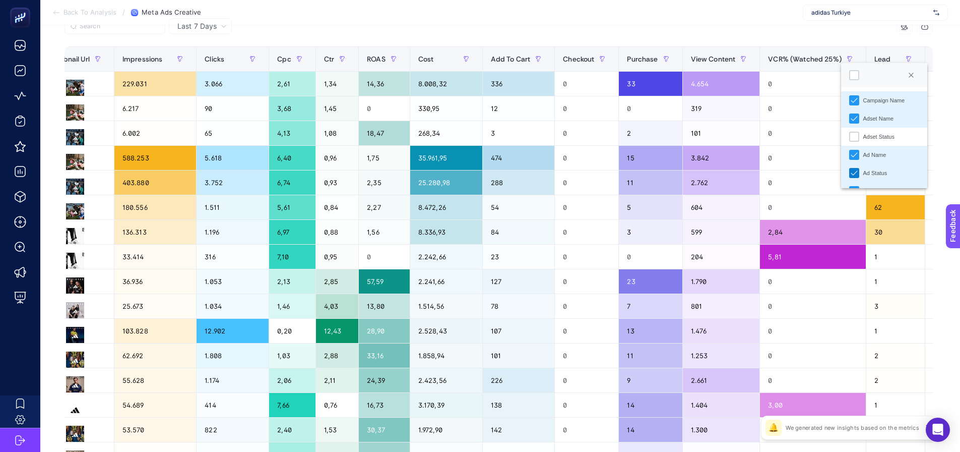
click at [855, 174] on icon "Ad Status" at bounding box center [854, 172] width 7 height 7
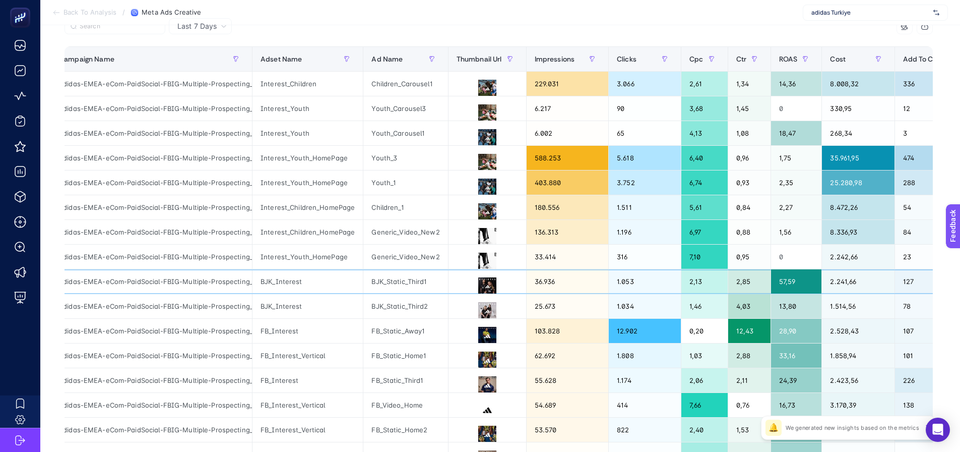
scroll to position [0, 0]
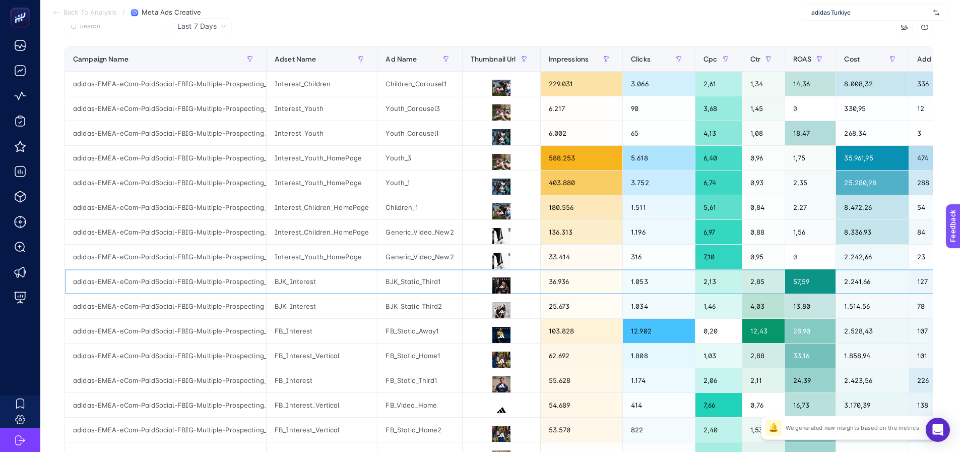
drag, startPoint x: 364, startPoint y: 289, endPoint x: 313, endPoint y: 297, distance: 51.6
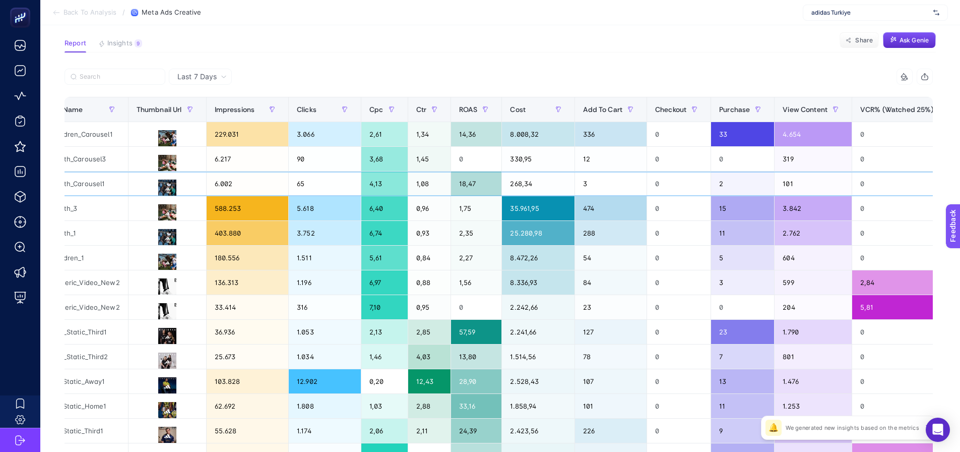
drag, startPoint x: 735, startPoint y: 177, endPoint x: 787, endPoint y: 182, distance: 52.2
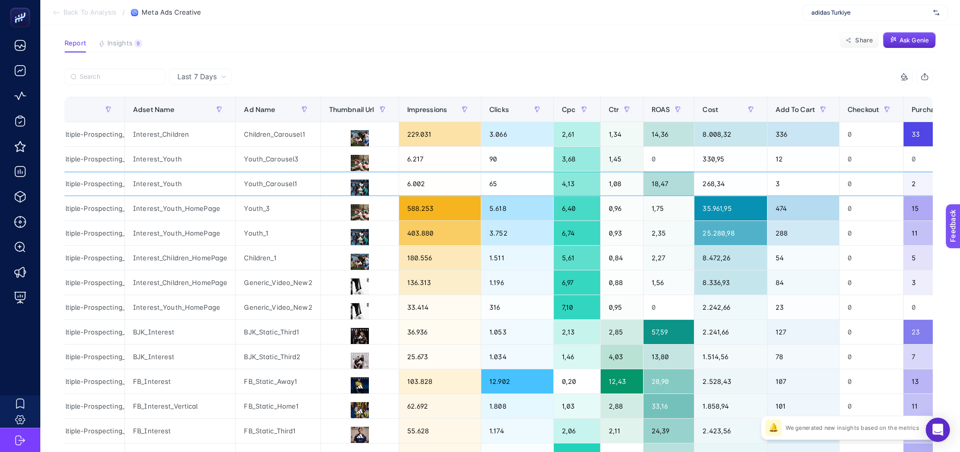
scroll to position [0, 0]
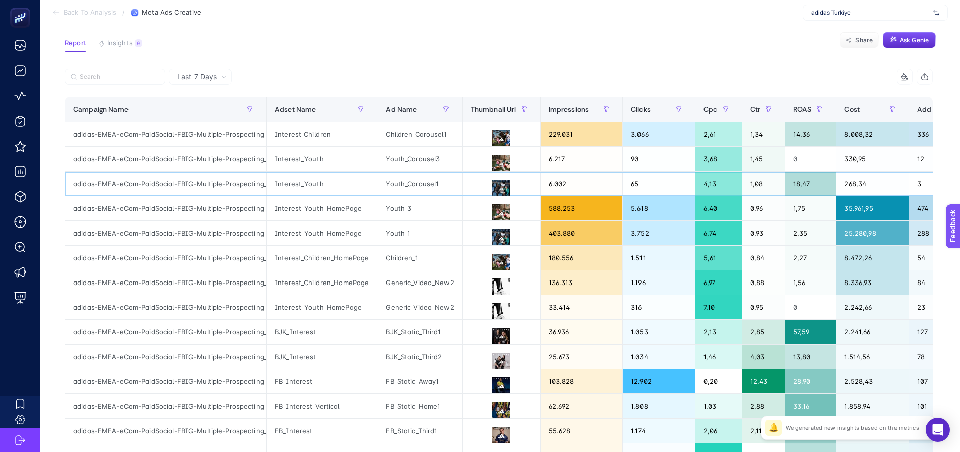
drag, startPoint x: 791, startPoint y: 182, endPoint x: 679, endPoint y: 204, distance: 114.5
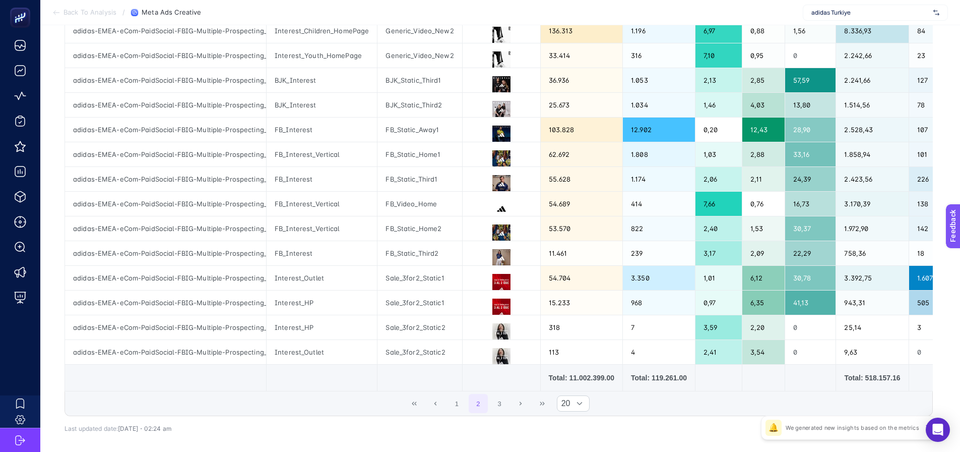
scroll to position [317, 0]
click at [455, 411] on button "1" at bounding box center [457, 402] width 19 height 19
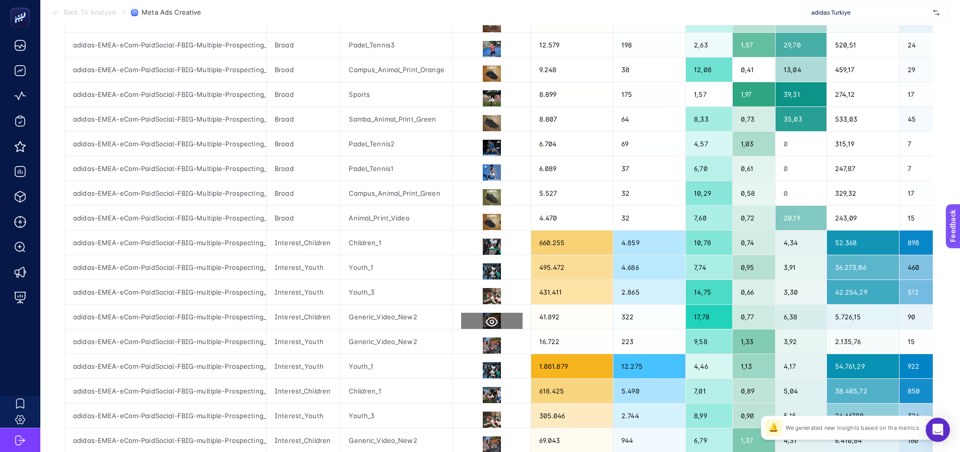
scroll to position [166, 0]
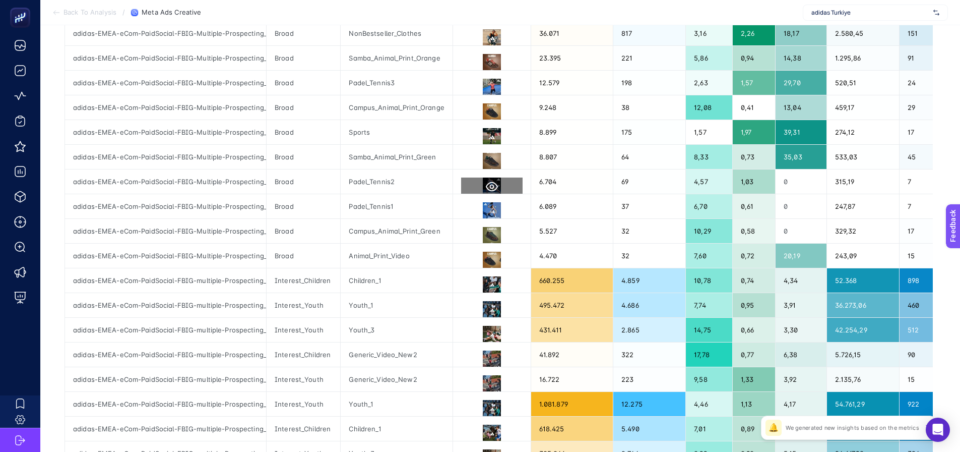
click at [488, 187] on icon at bounding box center [492, 187] width 12 height 10
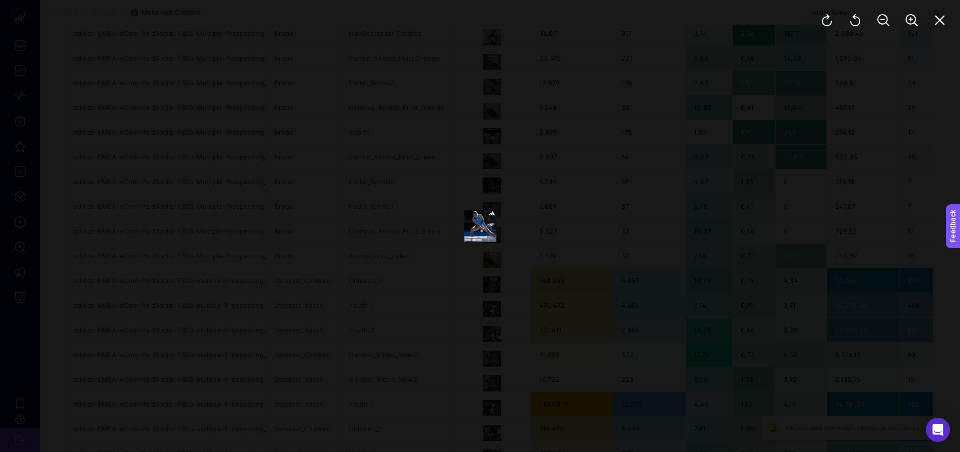
click at [692, 289] on div at bounding box center [480, 226] width 960 height 452
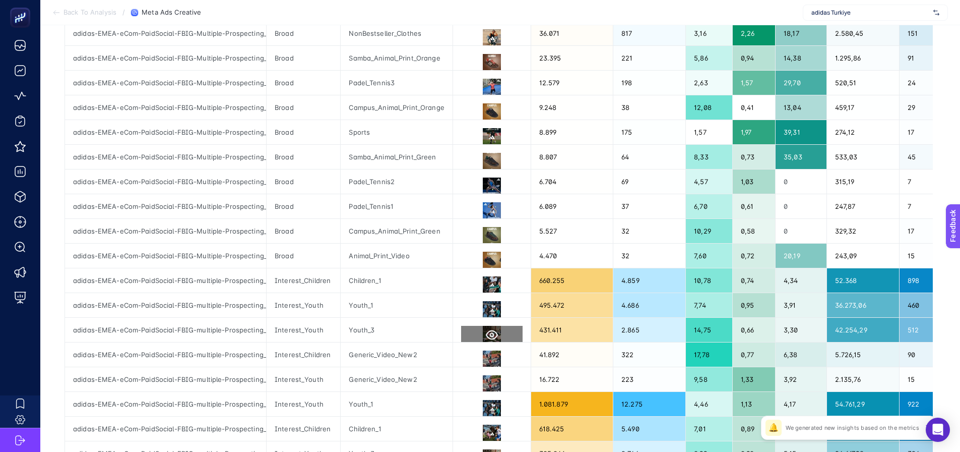
click at [487, 338] on icon at bounding box center [492, 335] width 12 height 12
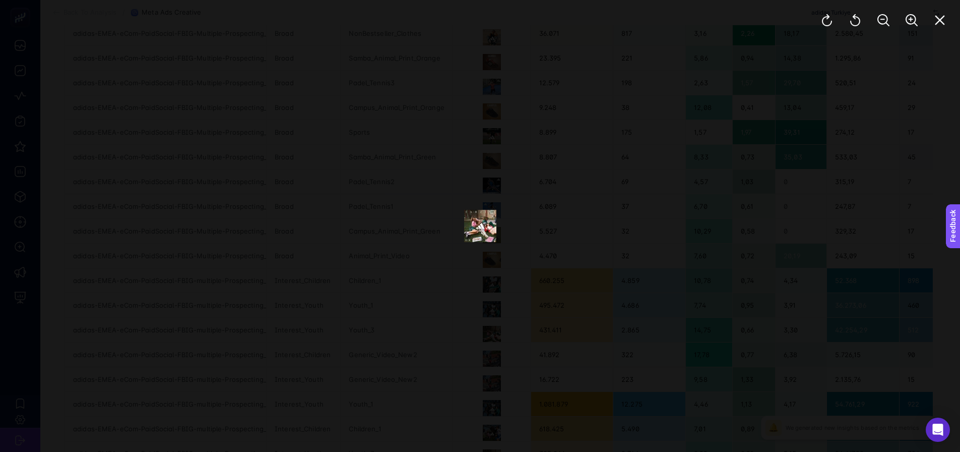
click at [628, 329] on div at bounding box center [480, 226] width 960 height 452
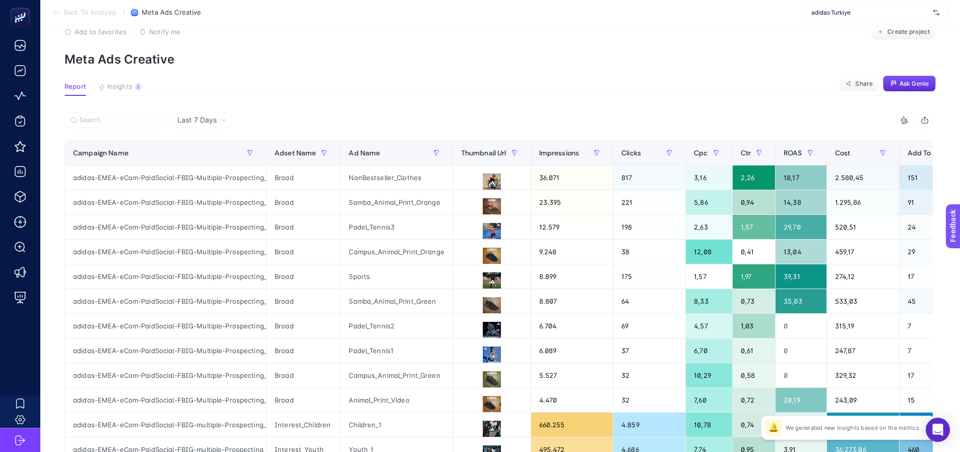
scroll to position [0, 0]
